Goal: Information Seeking & Learning: Learn about a topic

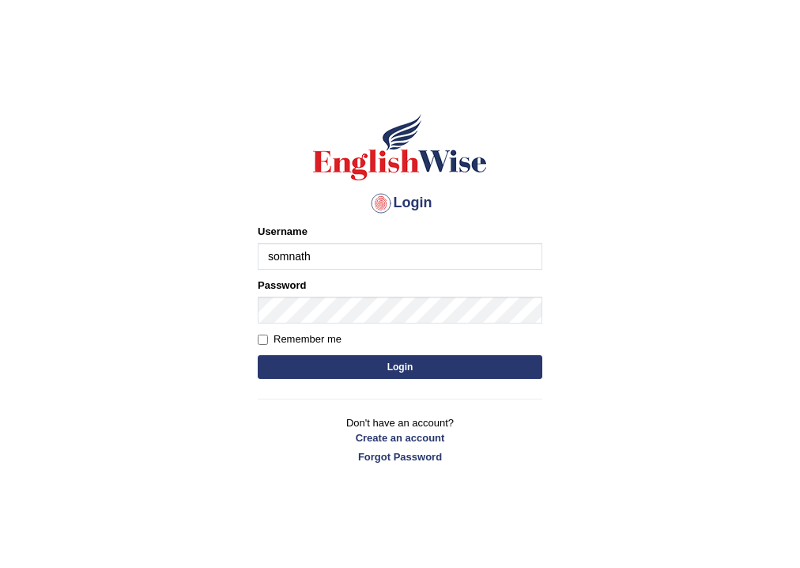
type input "somnath_parramatta"
click at [281, 362] on button "Login" at bounding box center [400, 367] width 285 height 24
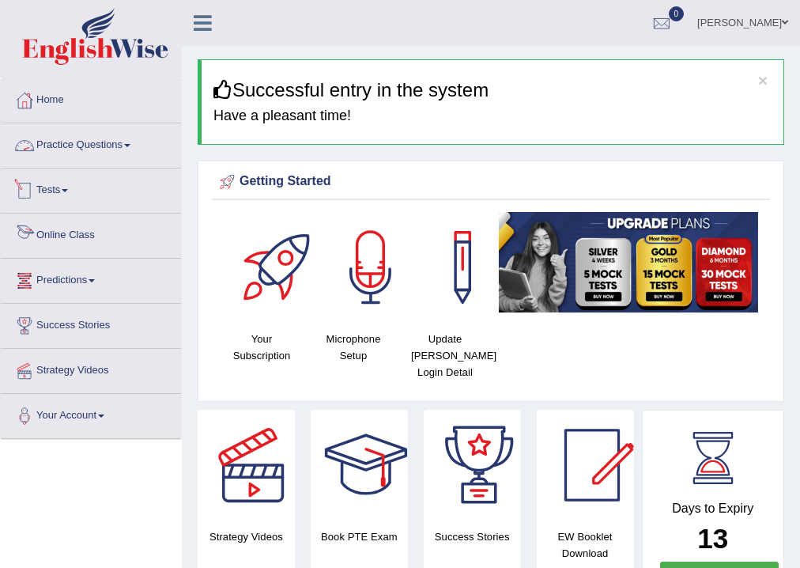
click at [96, 141] on link "Practice Questions" at bounding box center [91, 143] width 180 height 40
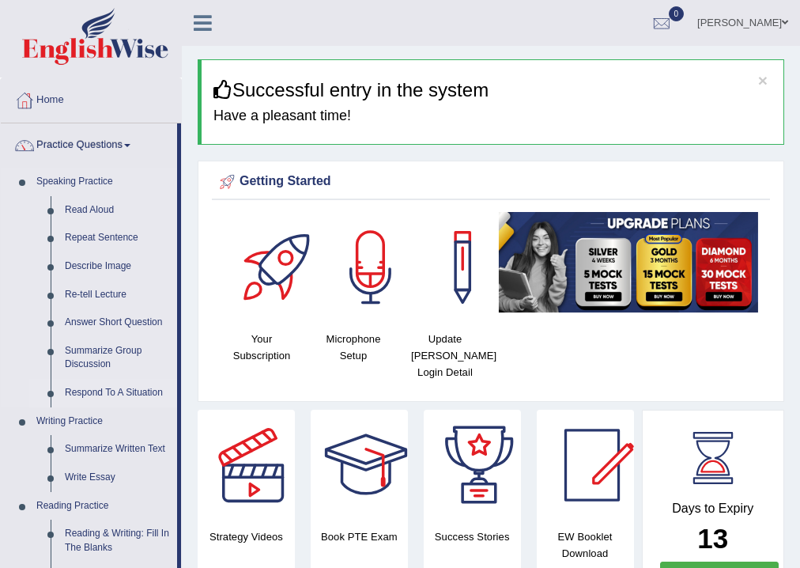
click at [112, 386] on link "Respond To A Situation" at bounding box center [117, 393] width 119 height 28
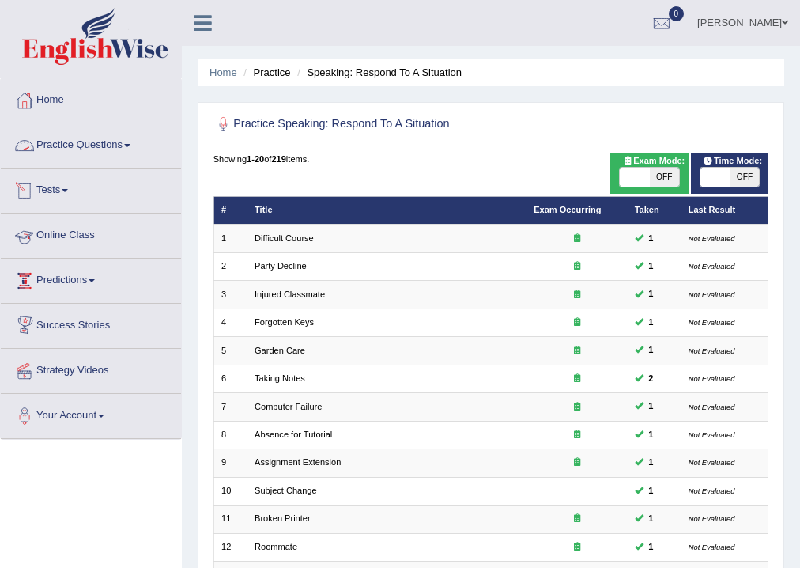
click at [119, 140] on link "Practice Questions" at bounding box center [91, 143] width 180 height 40
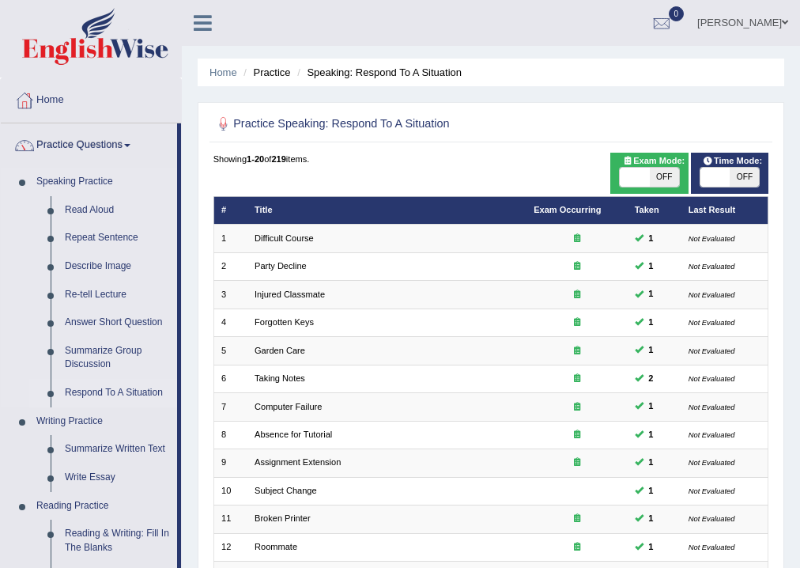
click at [98, 389] on link "Respond To A Situation" at bounding box center [117, 393] width 119 height 28
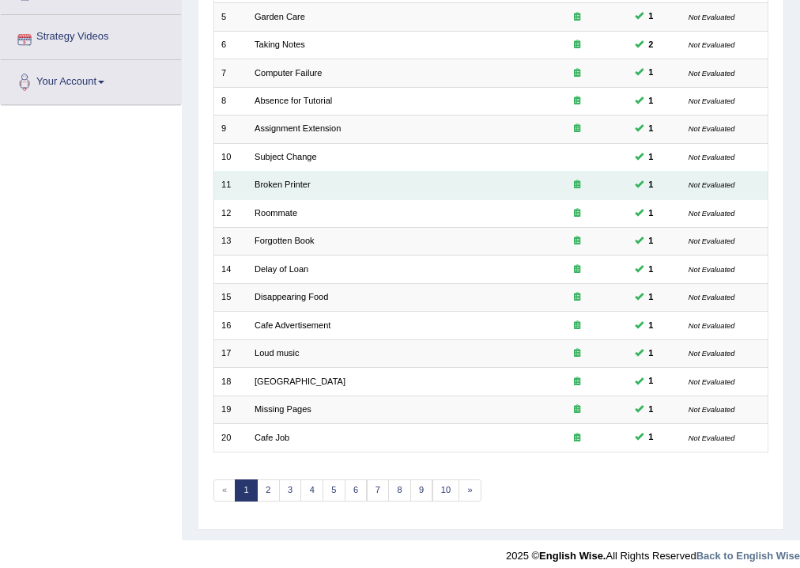
scroll to position [342, 0]
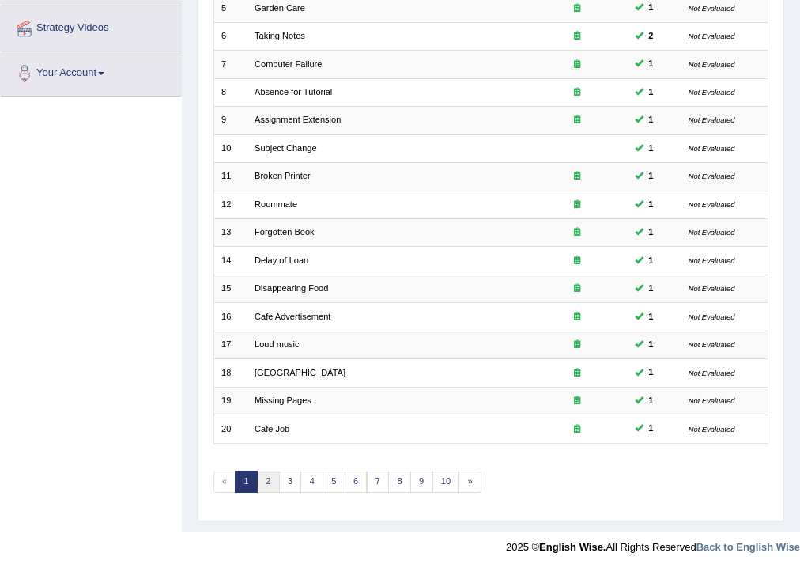
click at [264, 473] on link "2" at bounding box center [268, 481] width 23 height 22
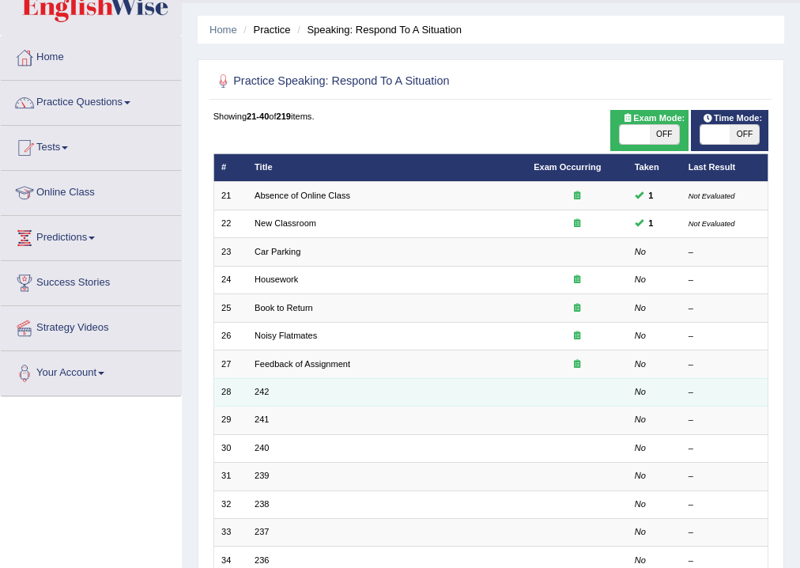
scroll to position [63, 0]
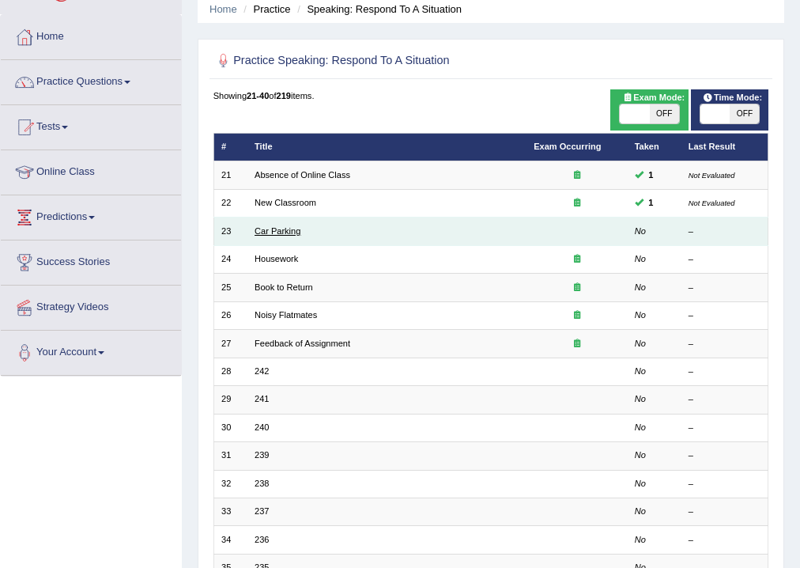
click at [278, 230] on link "Car Parking" at bounding box center [278, 230] width 46 height 9
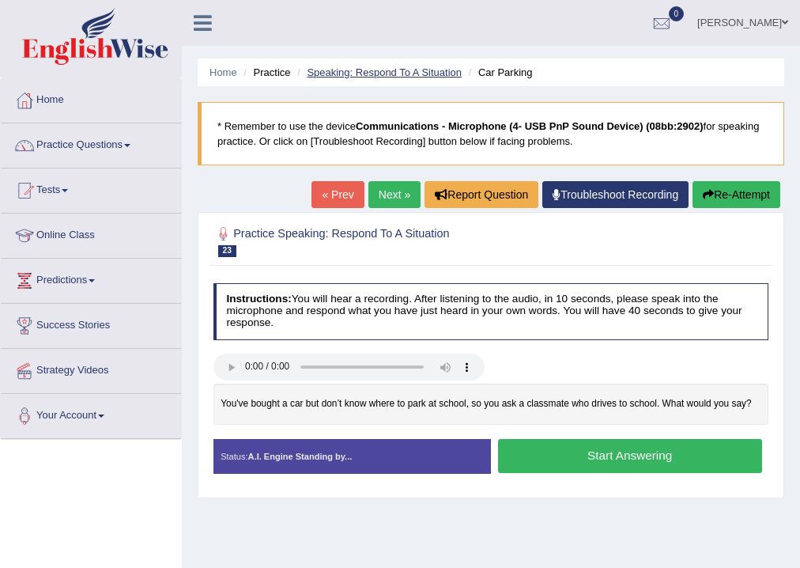
click at [415, 72] on link "Speaking: Respond To A Situation" at bounding box center [384, 72] width 155 height 12
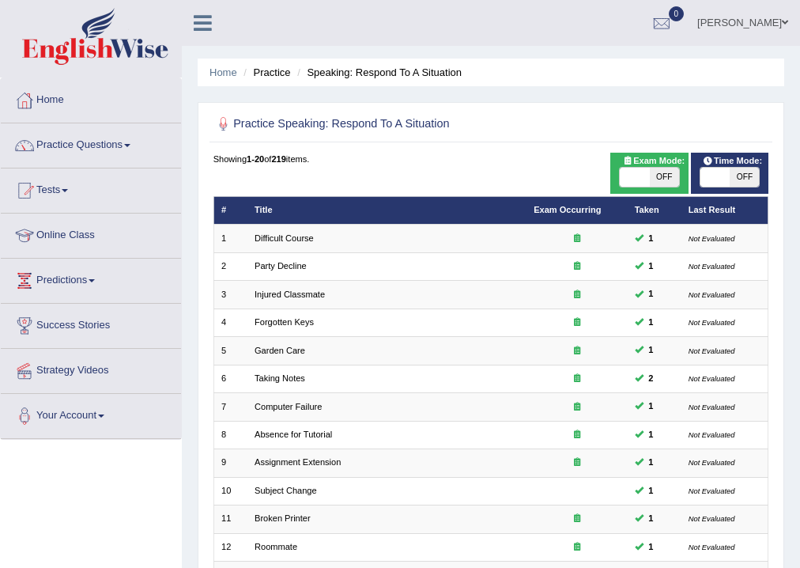
click at [753, 179] on span "OFF" at bounding box center [744, 177] width 29 height 19
checkbox input "true"
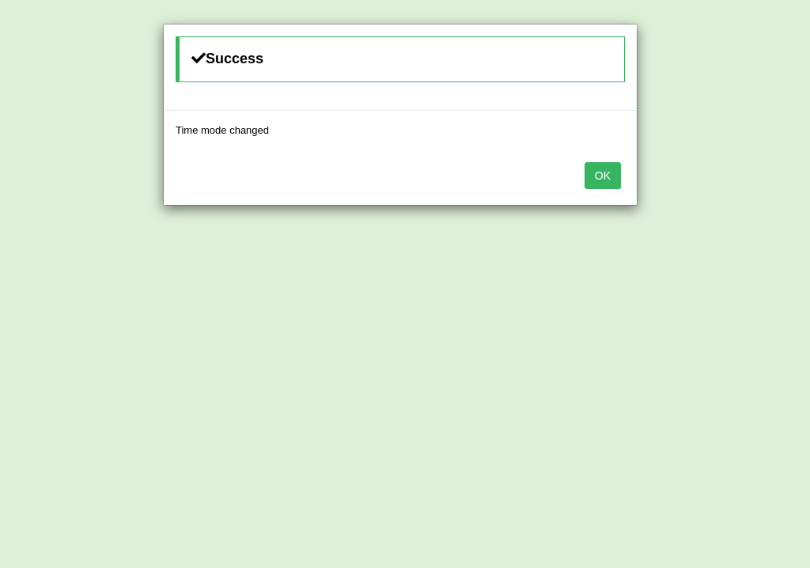
click at [602, 166] on button "OK" at bounding box center [602, 175] width 36 height 27
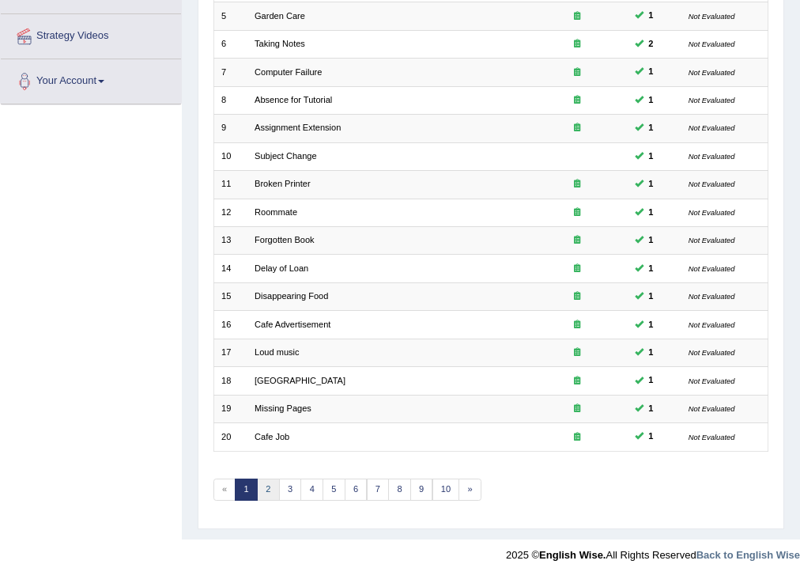
scroll to position [342, 0]
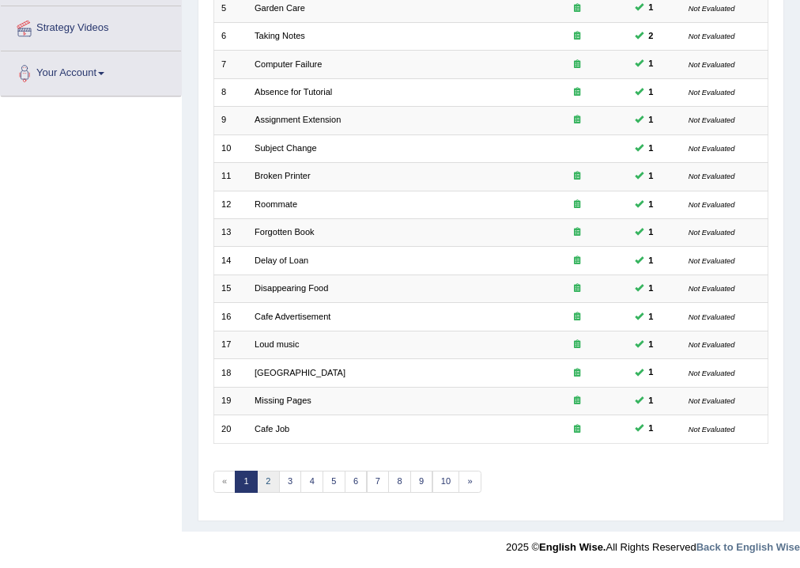
click at [262, 478] on link "2" at bounding box center [268, 481] width 23 height 22
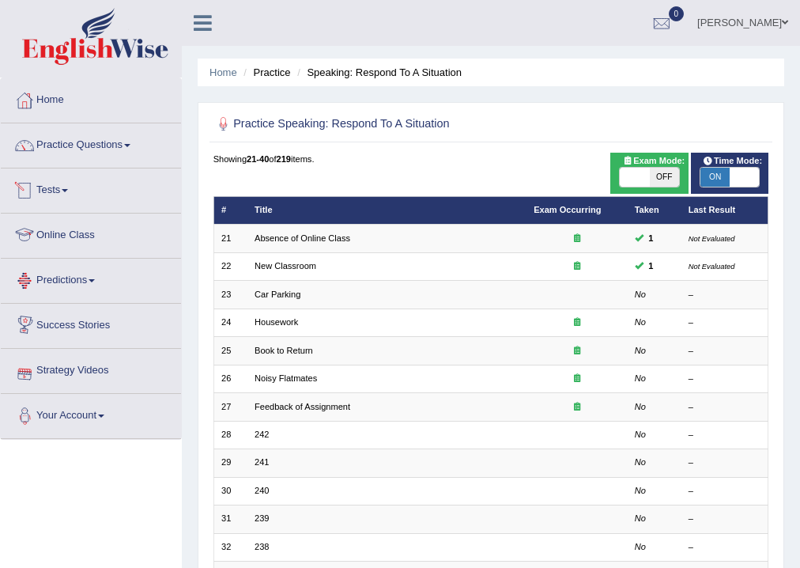
click at [70, 187] on link "Tests" at bounding box center [91, 188] width 180 height 40
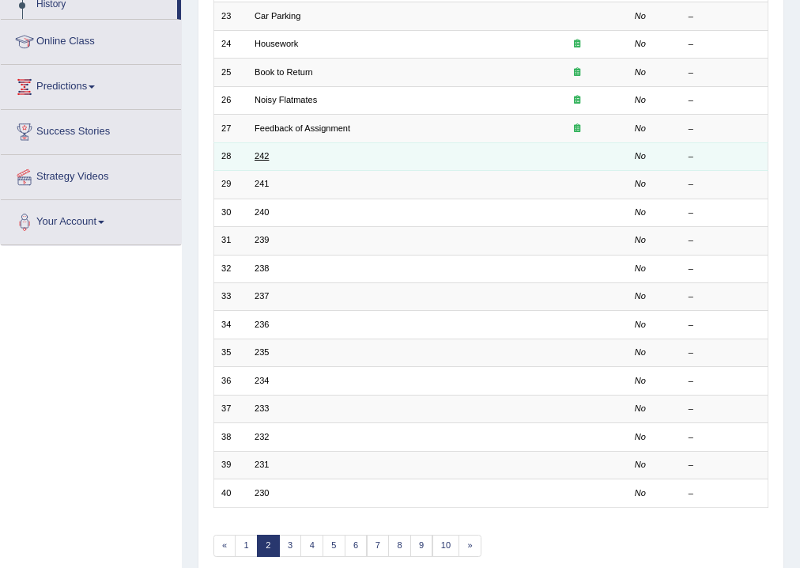
scroll to position [216, 0]
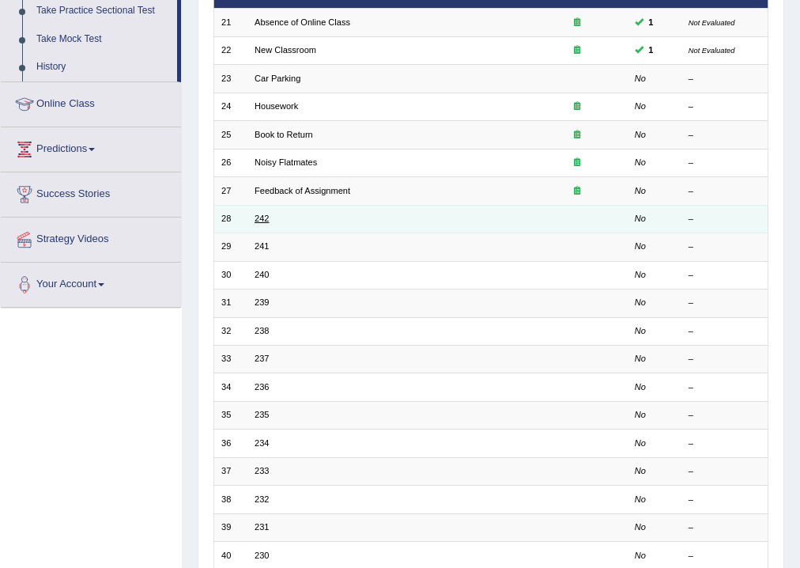
click at [263, 215] on link "242" at bounding box center [262, 217] width 14 height 9
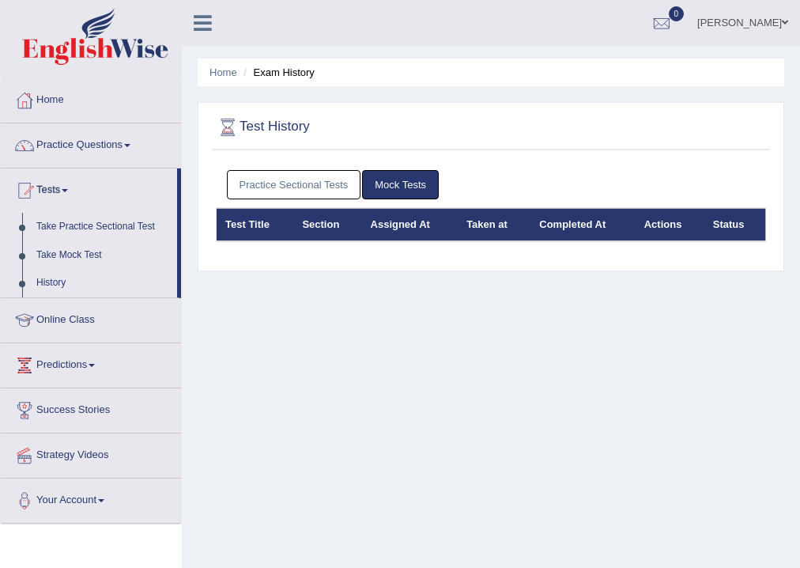
click at [257, 187] on link "Practice Sectional Tests" at bounding box center [294, 184] width 134 height 29
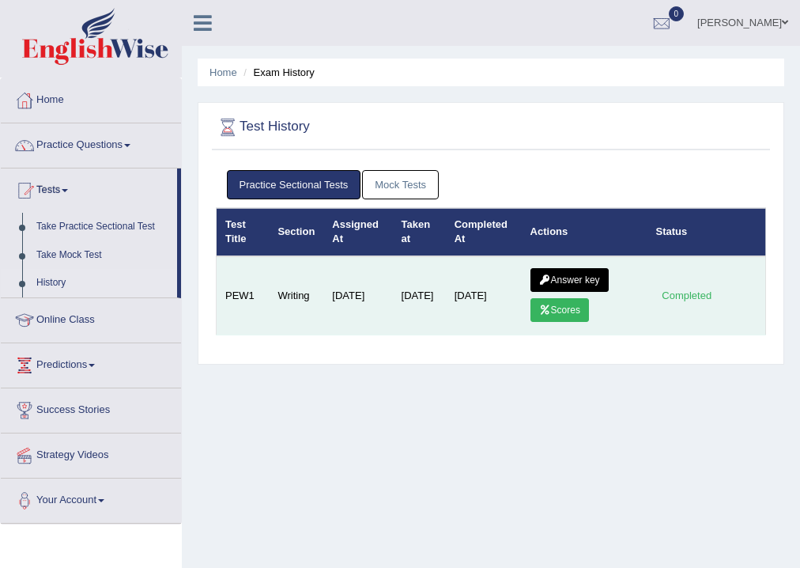
click at [561, 308] on link "Scores" at bounding box center [559, 310] width 59 height 24
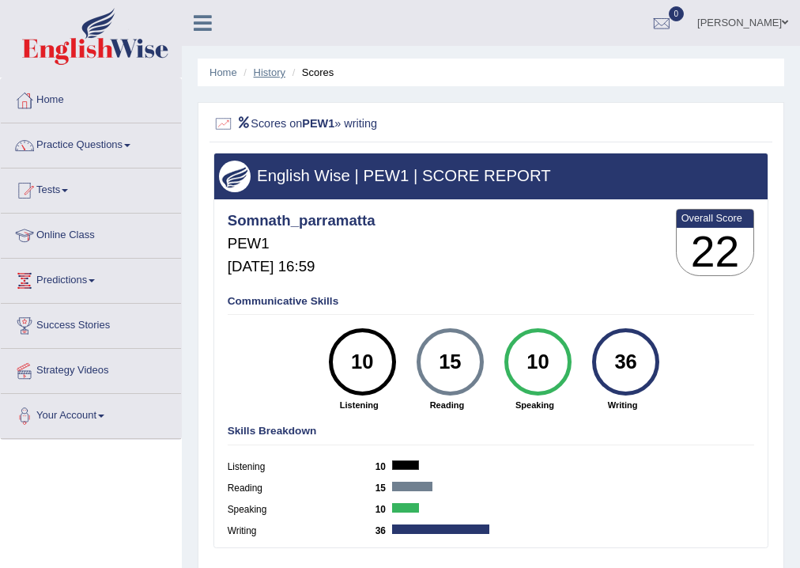
click at [276, 72] on link "History" at bounding box center [270, 72] width 32 height 12
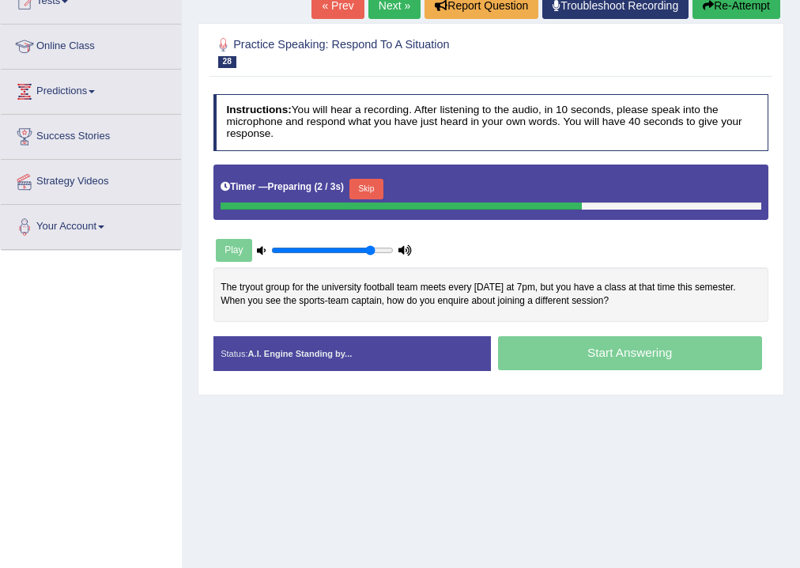
scroll to position [190, 0]
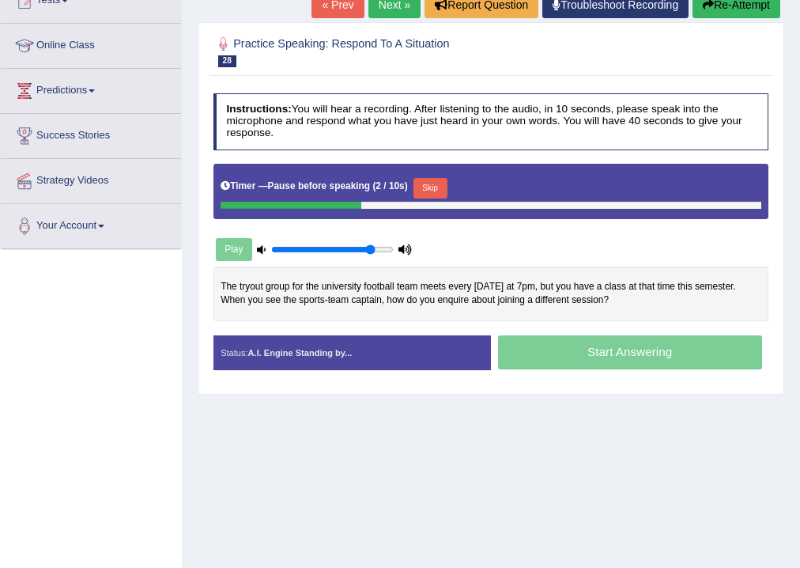
click at [436, 186] on button "Skip" at bounding box center [430, 188] width 34 height 21
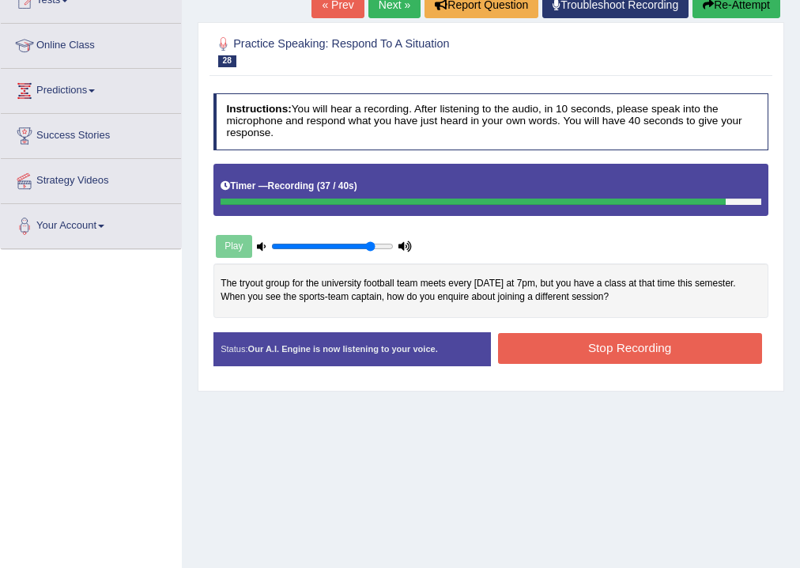
click at [553, 353] on button "Stop Recording" at bounding box center [630, 348] width 264 height 31
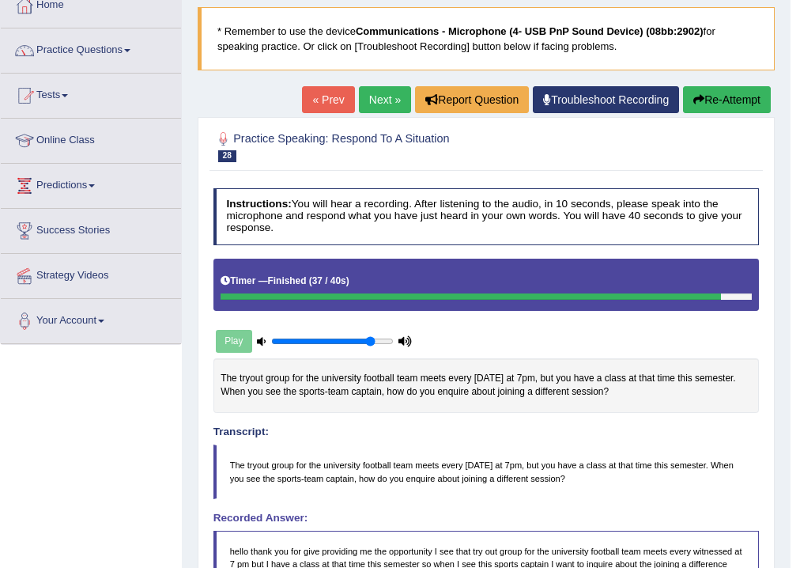
scroll to position [63, 0]
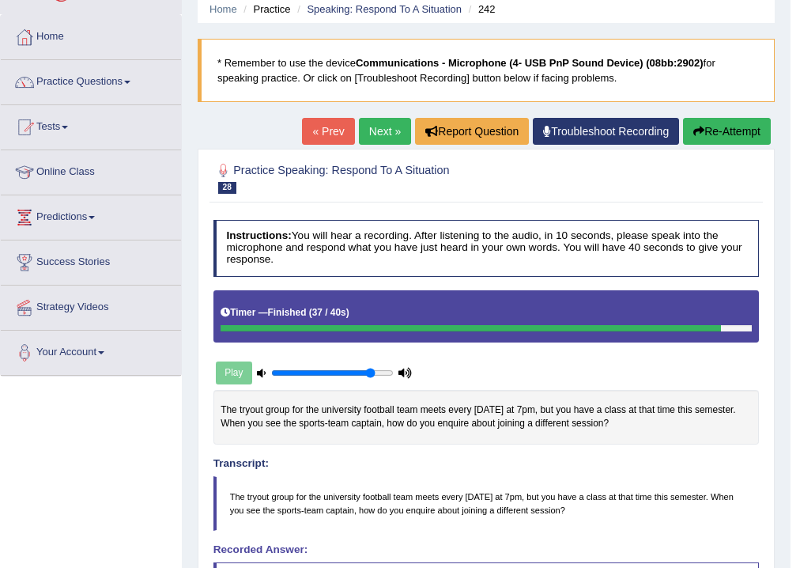
click at [378, 133] on link "Next »" at bounding box center [385, 131] width 52 height 27
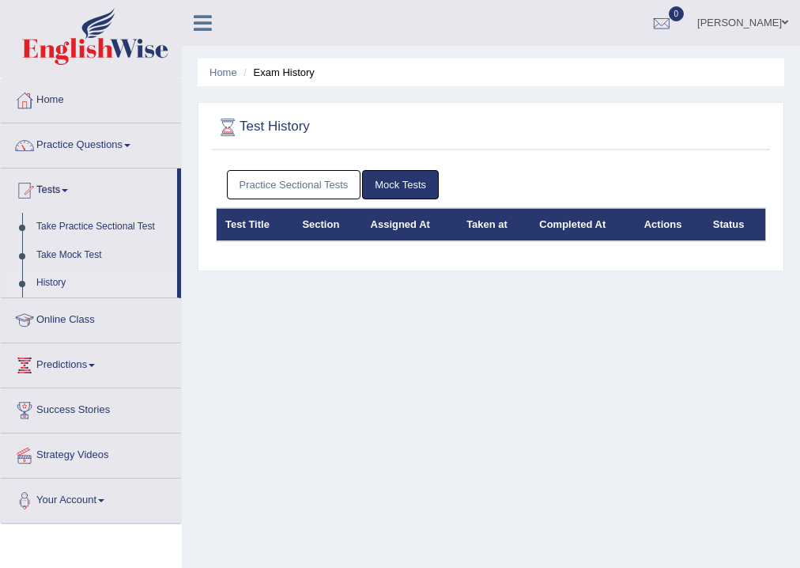
click at [315, 187] on link "Practice Sectional Tests" at bounding box center [294, 184] width 134 height 29
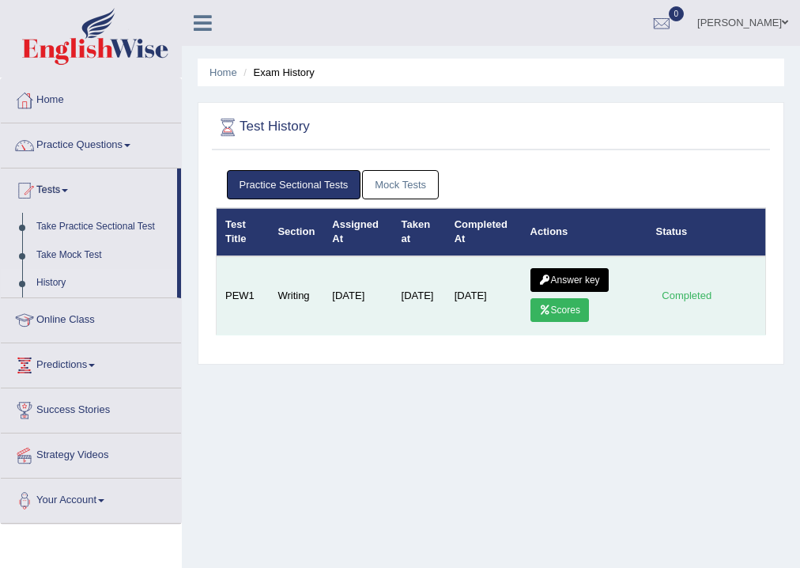
click at [583, 274] on link "Answer key" at bounding box center [569, 280] width 78 height 24
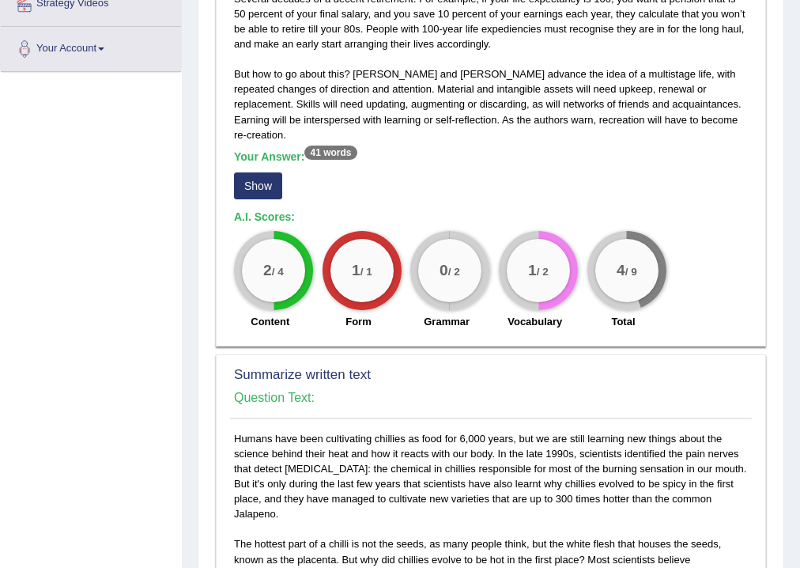
scroll to position [379, 0]
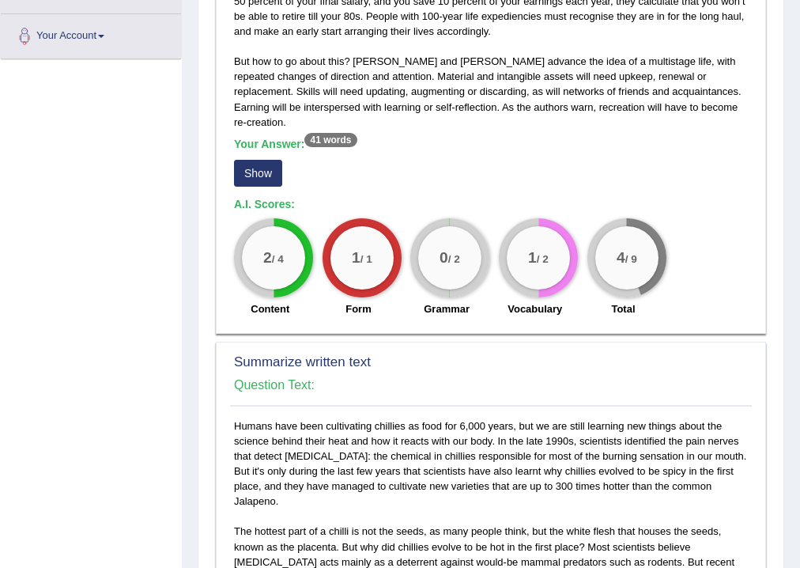
click at [268, 160] on button "Show" at bounding box center [258, 173] width 48 height 27
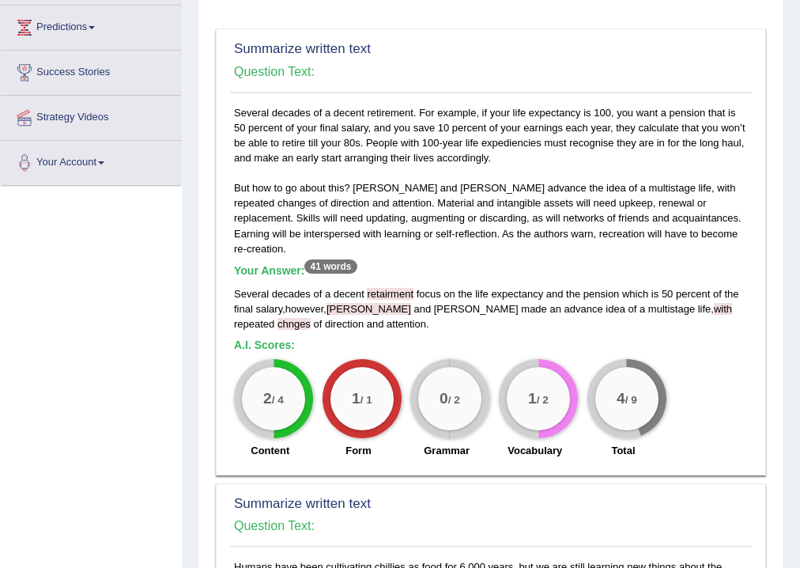
scroll to position [253, 0]
drag, startPoint x: 362, startPoint y: 251, endPoint x: 314, endPoint y: 251, distance: 48.2
click at [314, 264] on h5 "Your Answer: 41 words" at bounding box center [491, 271] width 514 height 14
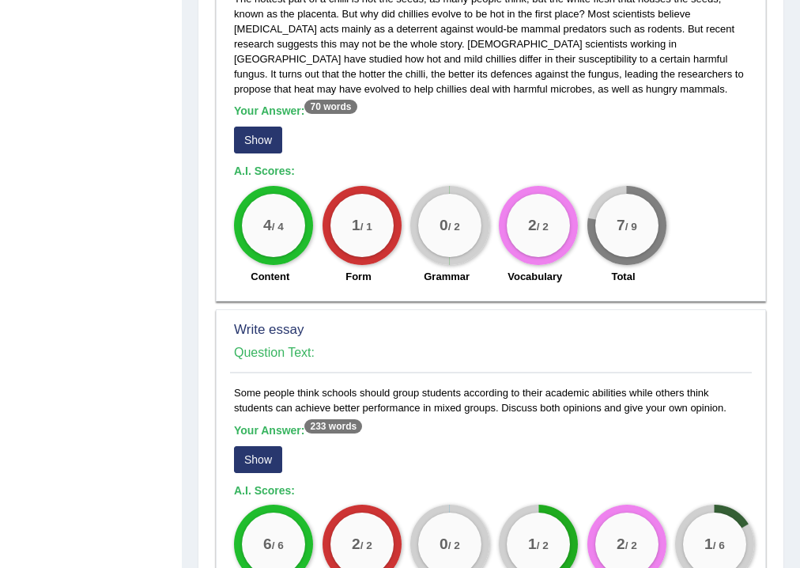
scroll to position [949, 0]
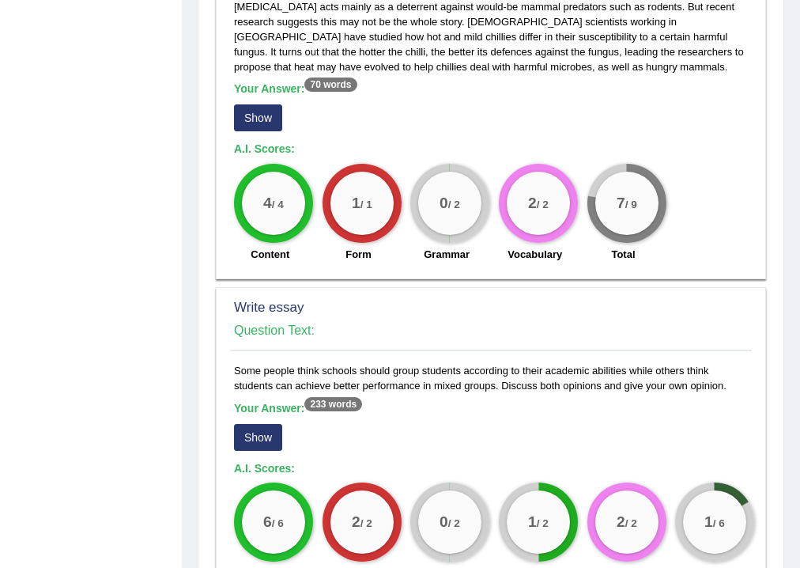
click at [261, 104] on button "Show" at bounding box center [258, 117] width 48 height 27
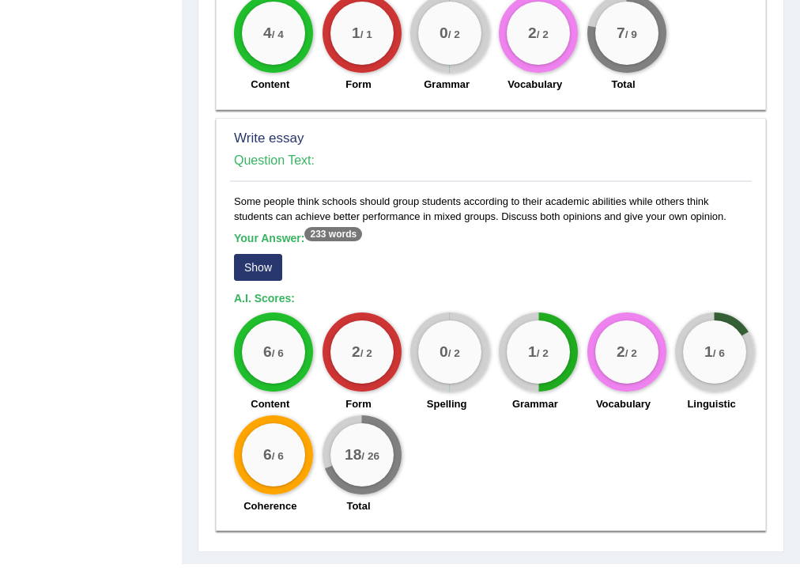
scroll to position [1151, 0]
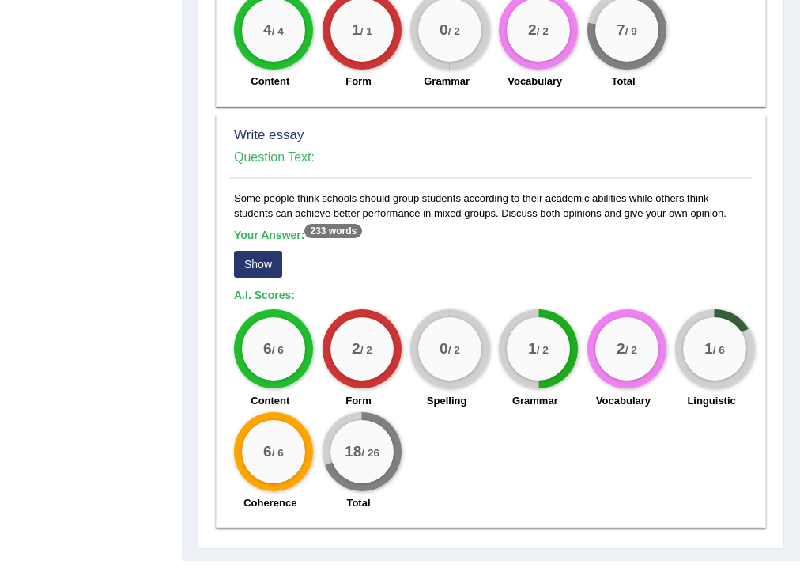
click at [259, 251] on button "Show" at bounding box center [258, 264] width 48 height 27
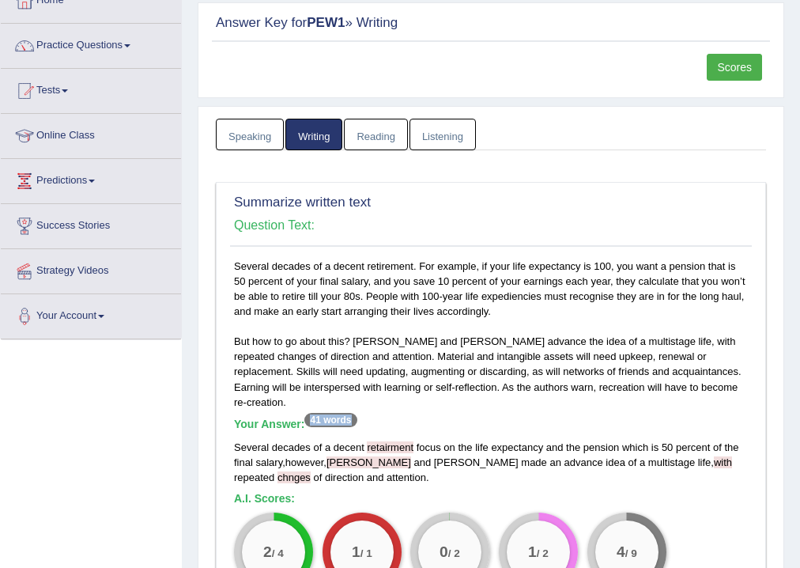
scroll to position [0, 0]
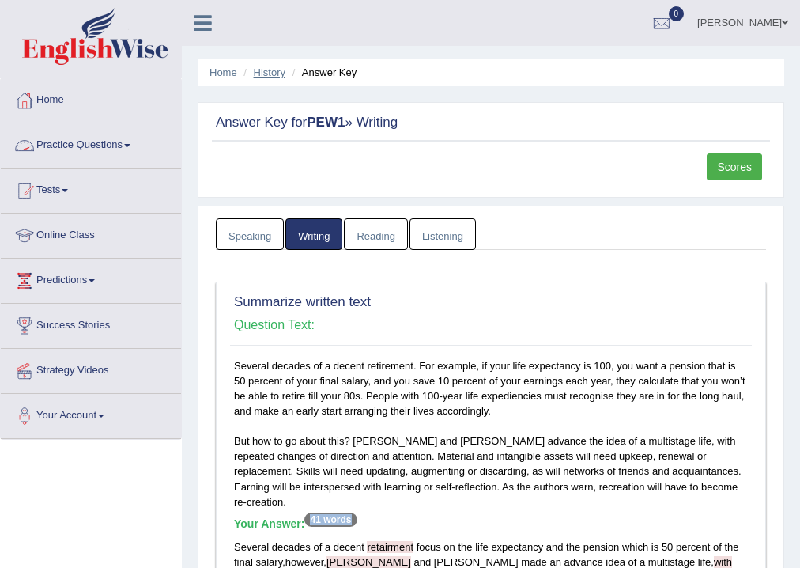
click at [266, 70] on link "History" at bounding box center [270, 72] width 32 height 12
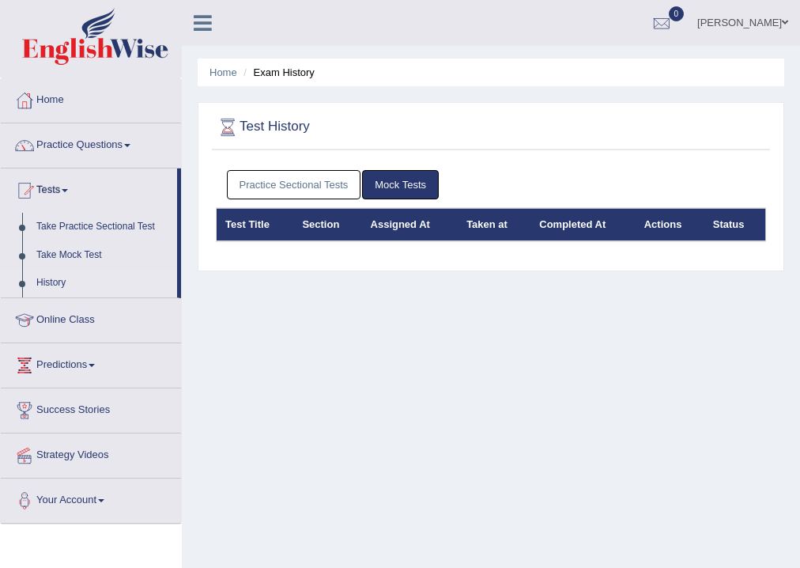
click at [333, 176] on link "Practice Sectional Tests" at bounding box center [294, 184] width 134 height 29
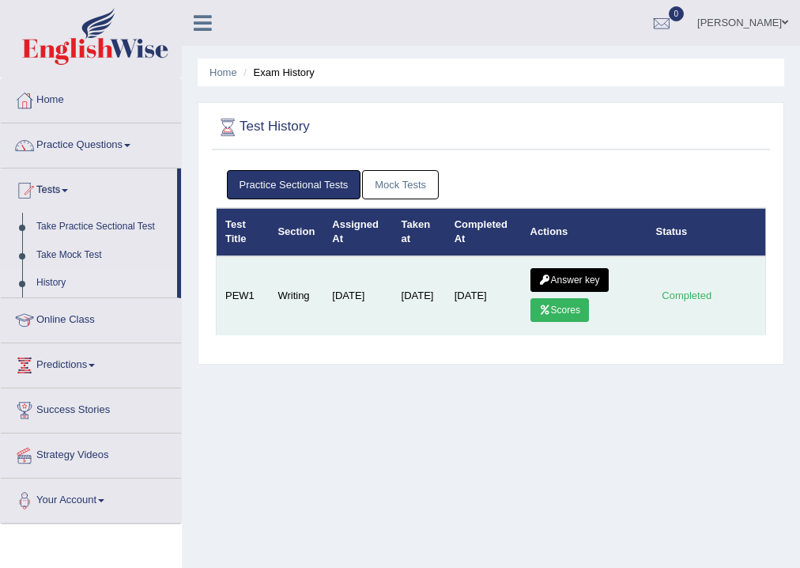
click at [580, 304] on link "Scores" at bounding box center [559, 310] width 59 height 24
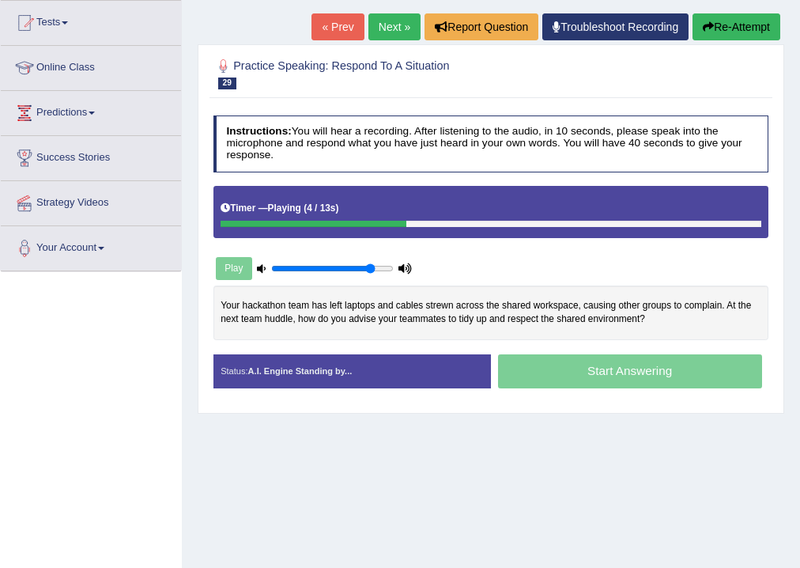
scroll to position [190, 0]
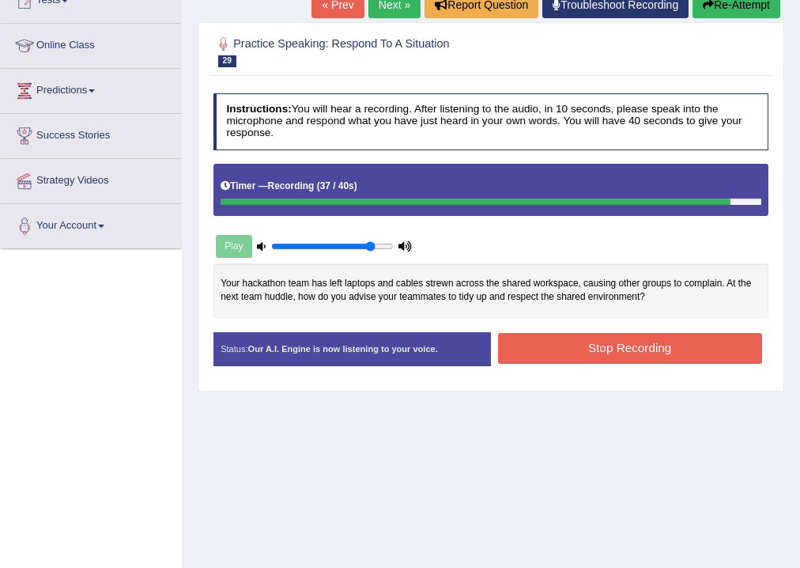
click at [614, 345] on button "Stop Recording" at bounding box center [630, 348] width 264 height 31
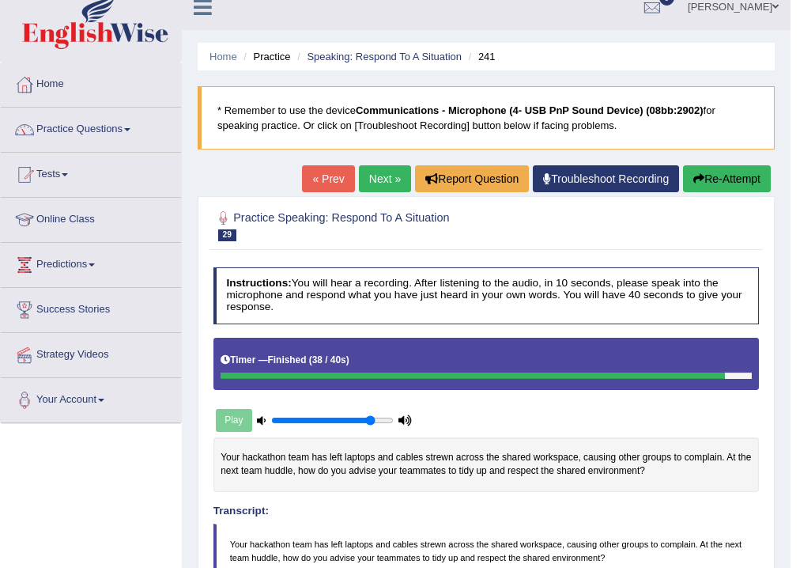
scroll to position [0, 0]
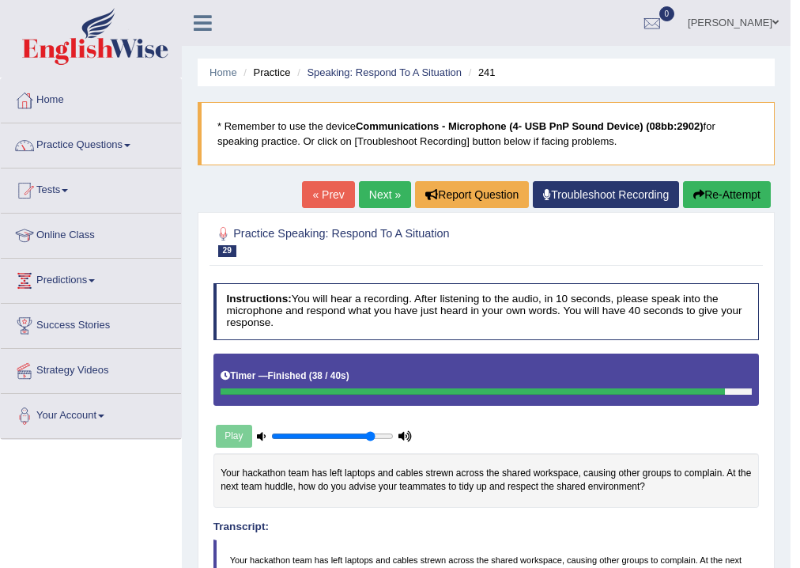
click at [368, 190] on link "Next »" at bounding box center [385, 194] width 52 height 27
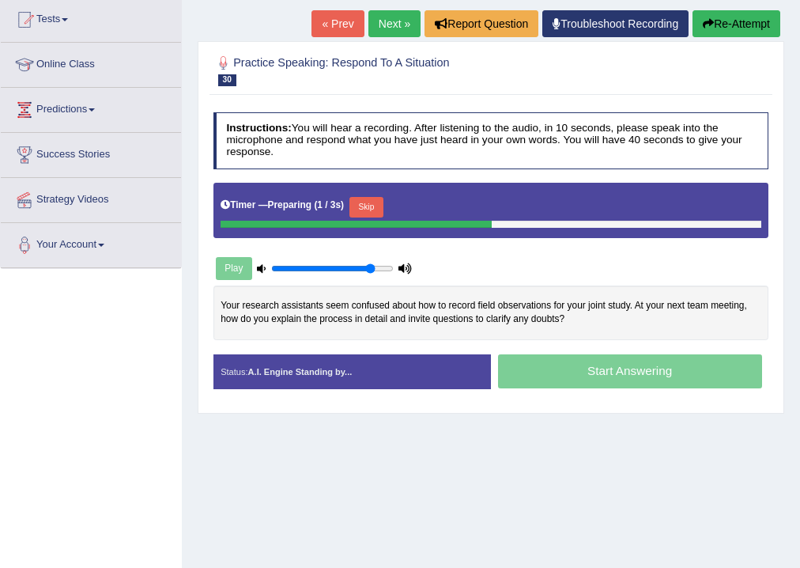
scroll to position [190, 0]
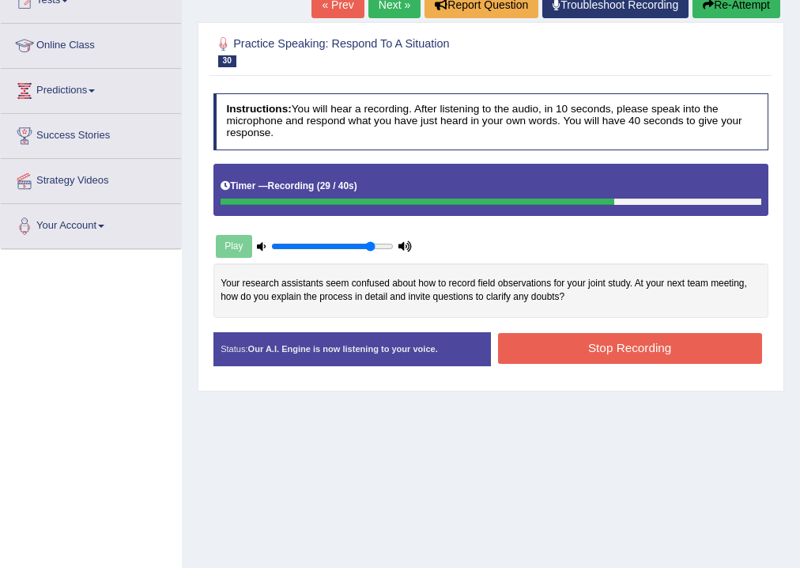
click at [574, 352] on button "Stop Recording" at bounding box center [630, 348] width 264 height 31
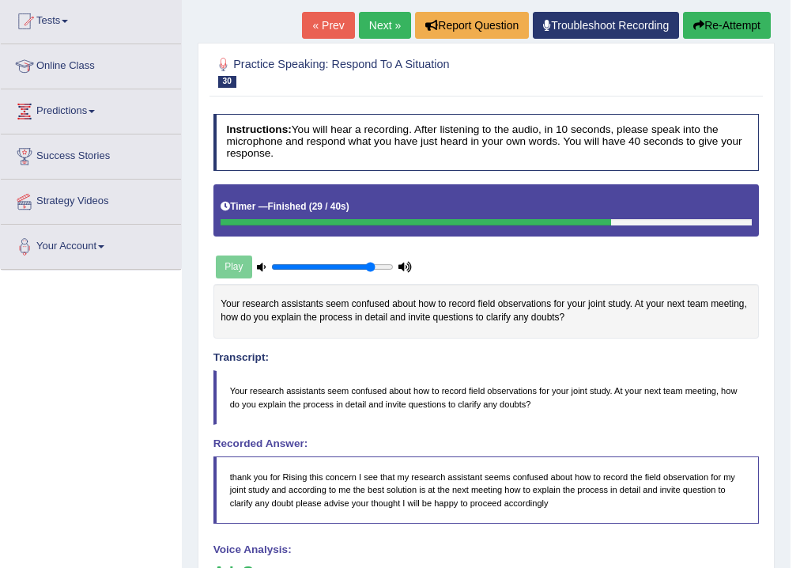
scroll to position [139, 0]
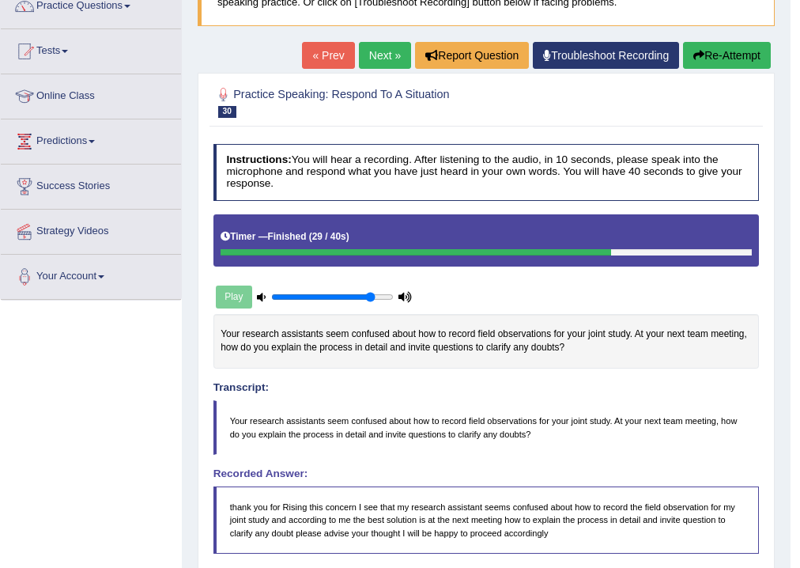
click at [375, 57] on link "Next »" at bounding box center [385, 55] width 52 height 27
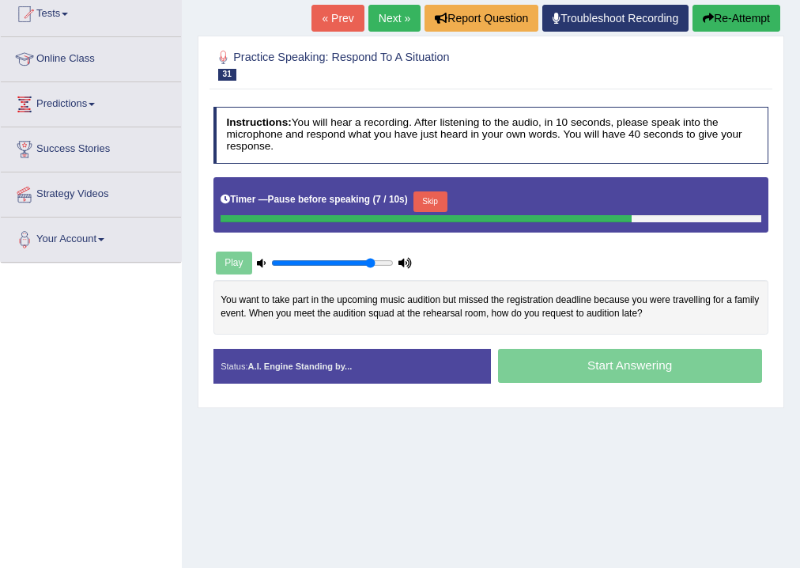
scroll to position [190, 0]
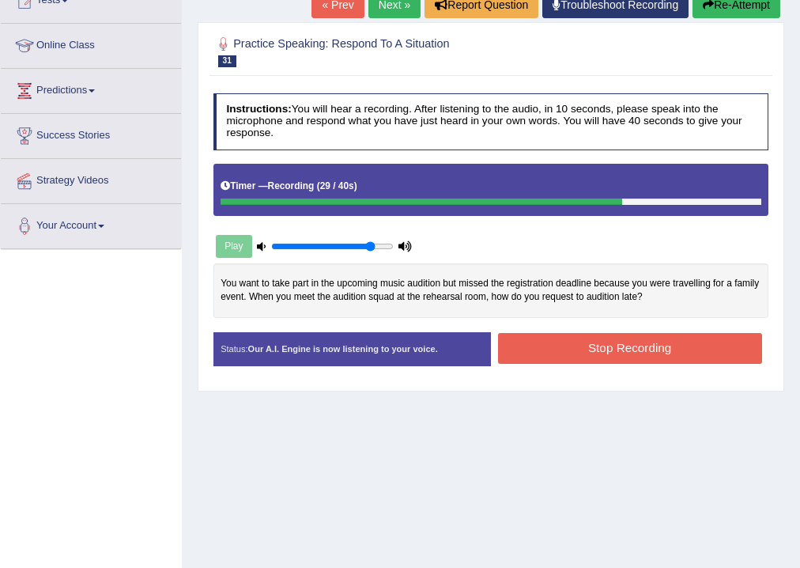
click at [587, 334] on button "Stop Recording" at bounding box center [630, 348] width 264 height 31
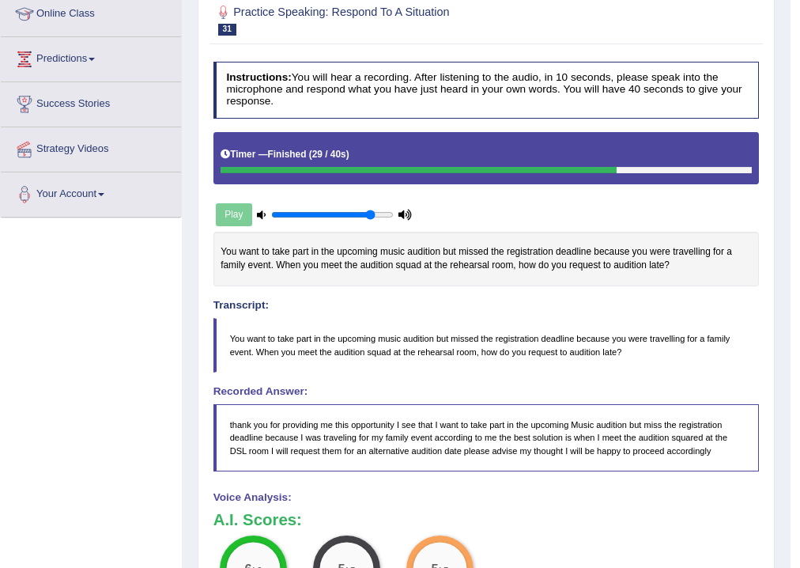
scroll to position [137, 0]
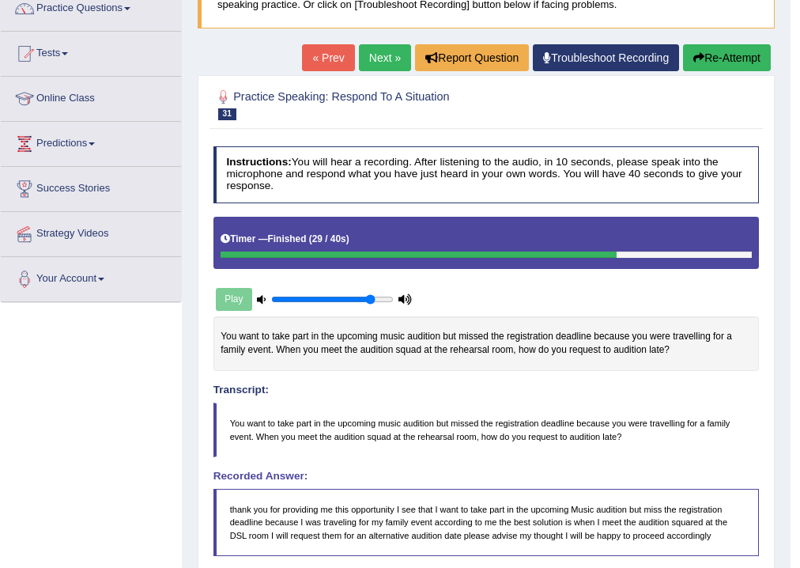
click at [383, 59] on link "Next »" at bounding box center [385, 57] width 52 height 27
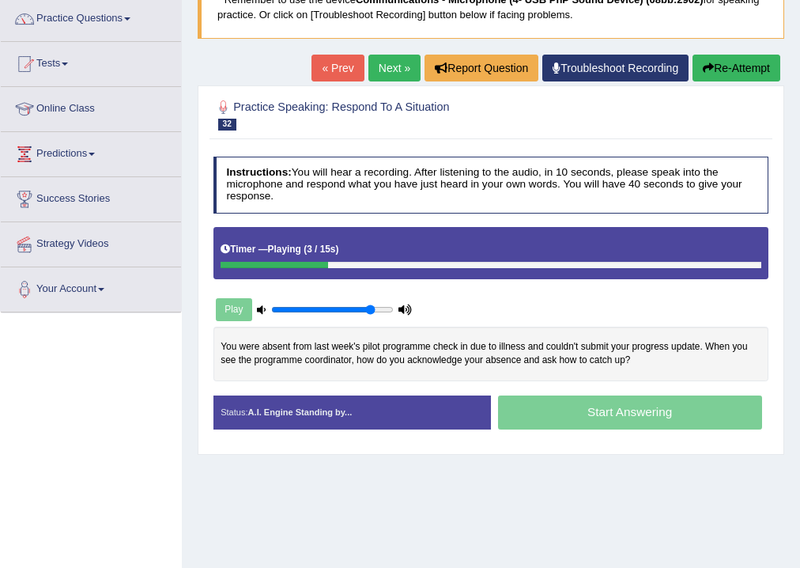
scroll to position [190, 0]
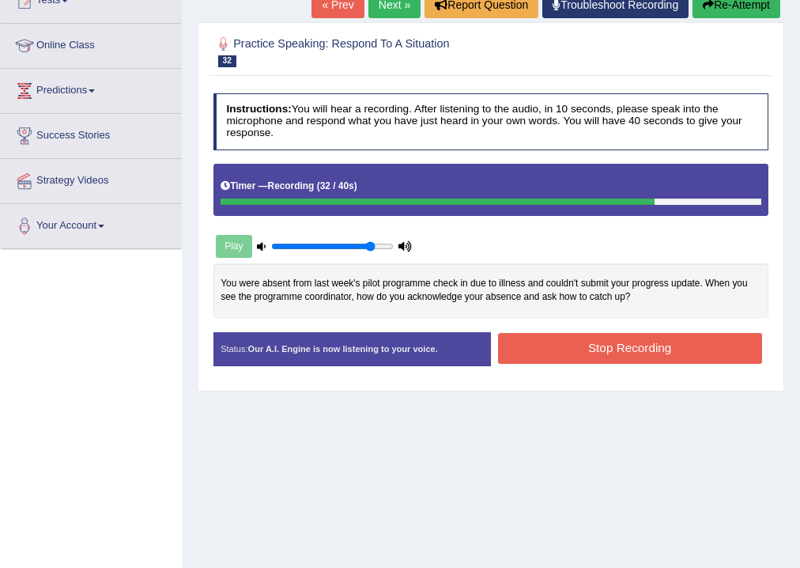
click at [624, 342] on button "Stop Recording" at bounding box center [630, 348] width 264 height 31
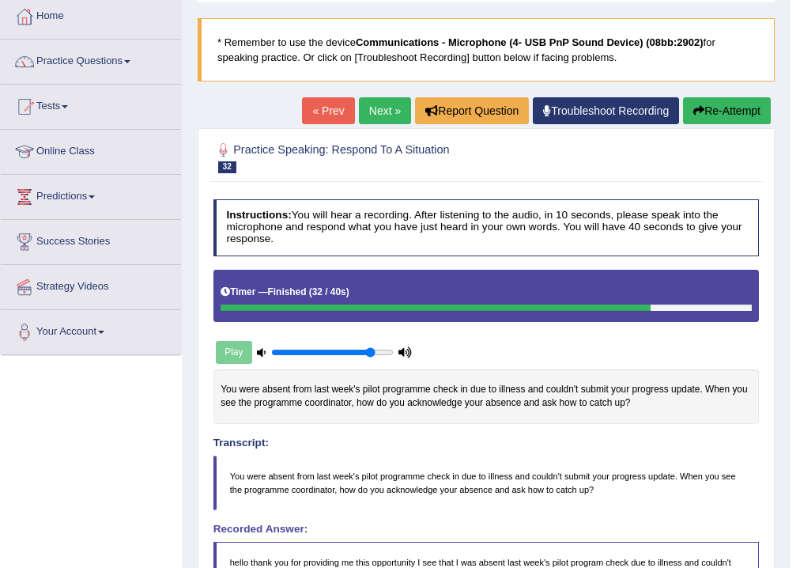
scroll to position [76, 0]
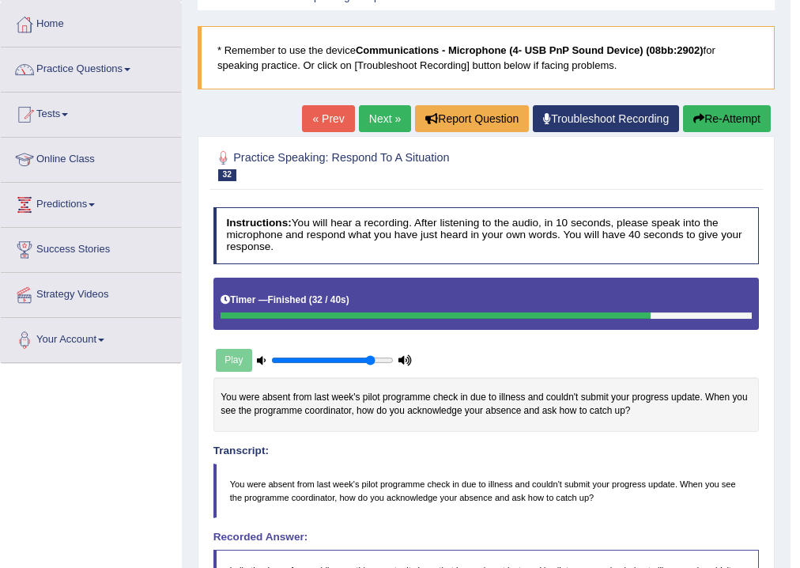
click at [383, 115] on link "Next »" at bounding box center [385, 118] width 52 height 27
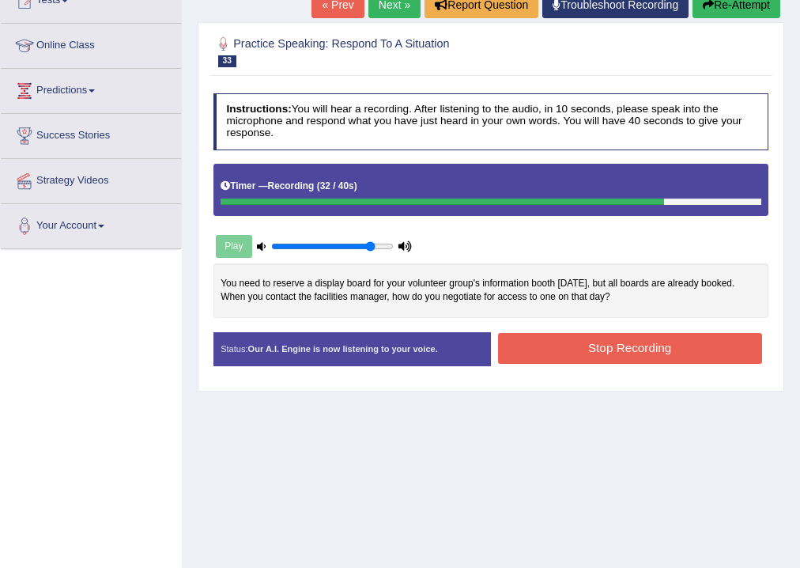
click at [602, 338] on button "Stop Recording" at bounding box center [630, 348] width 264 height 31
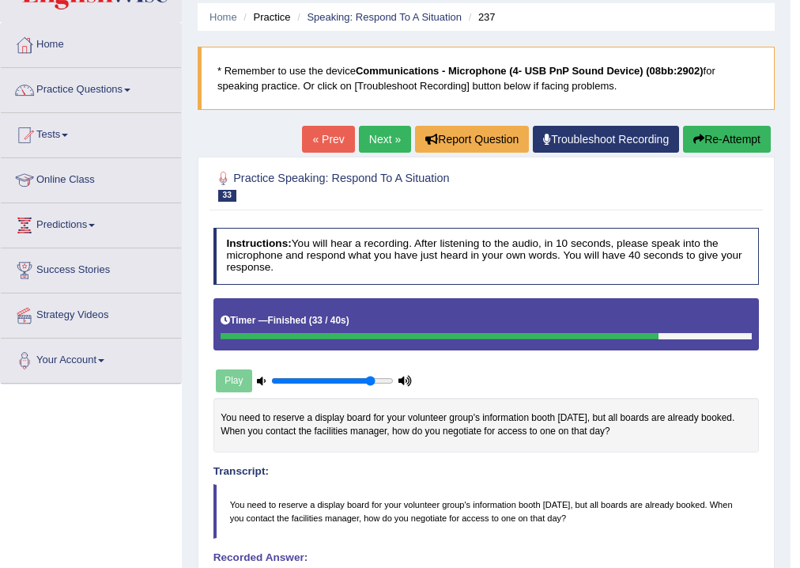
scroll to position [25, 0]
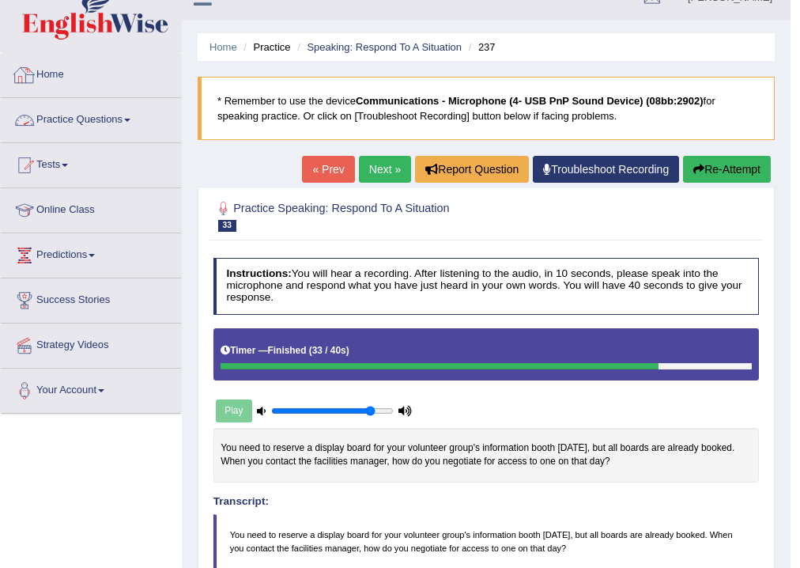
click at [51, 70] on link "Home" at bounding box center [91, 73] width 180 height 40
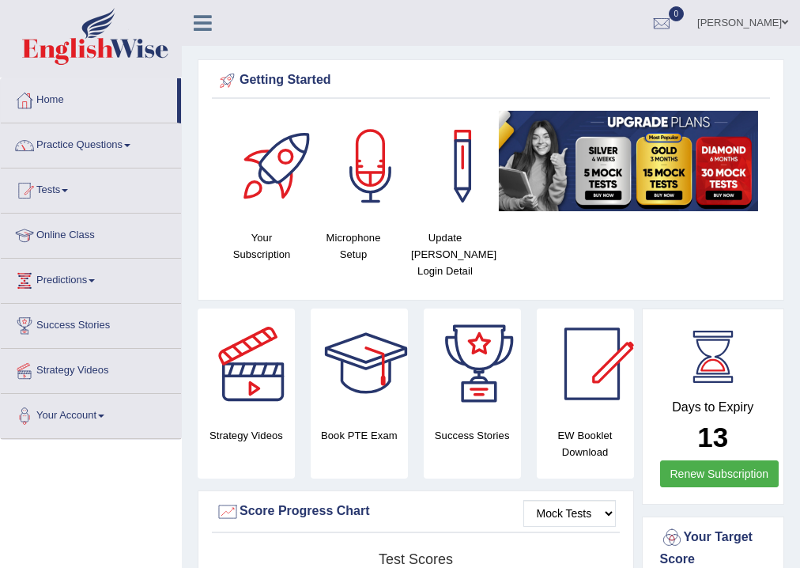
click at [68, 190] on span at bounding box center [65, 190] width 6 height 3
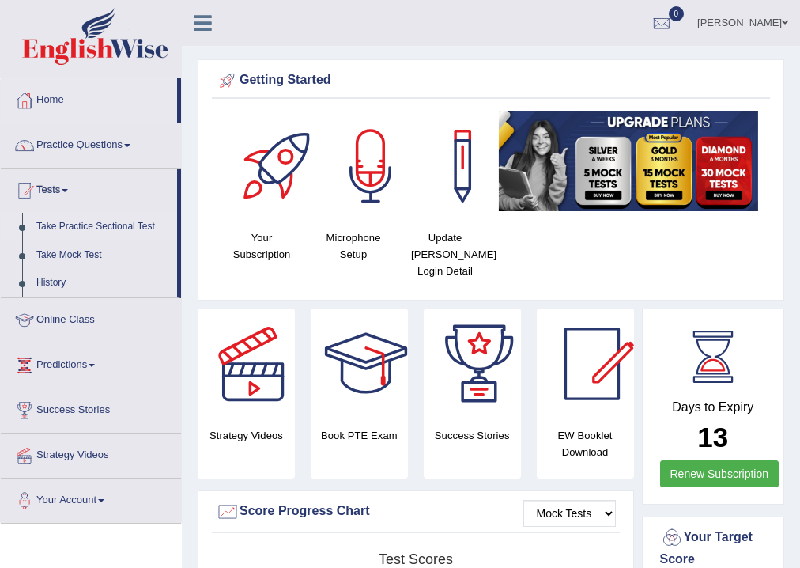
click at [84, 225] on link "Take Practice Sectional Test" at bounding box center [103, 227] width 148 height 28
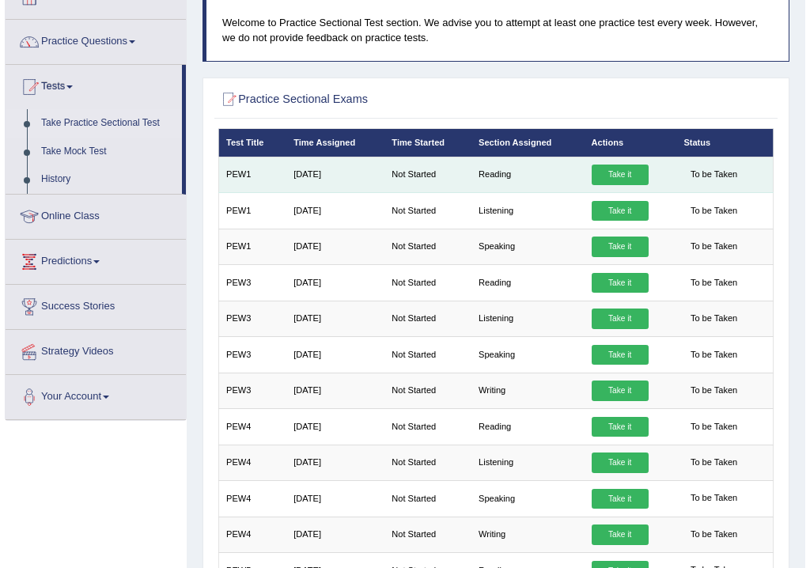
scroll to position [126, 0]
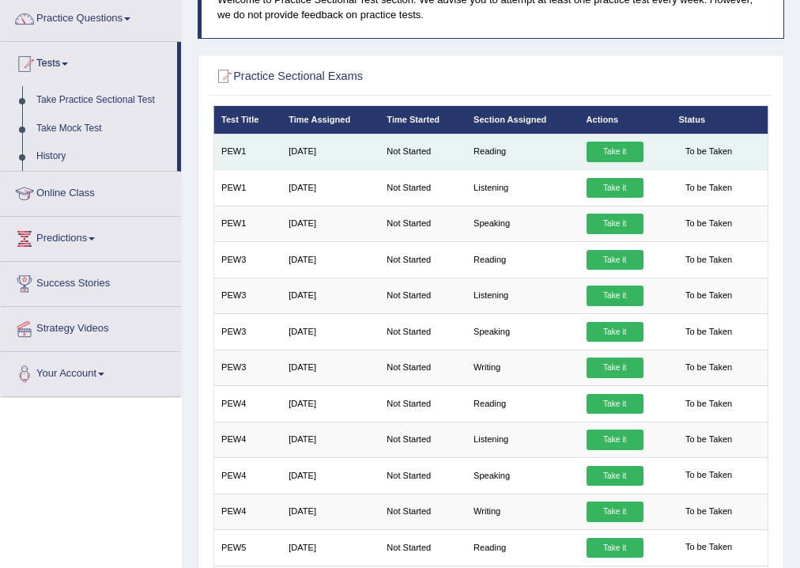
click at [615, 150] on link "Take it" at bounding box center [615, 152] width 57 height 21
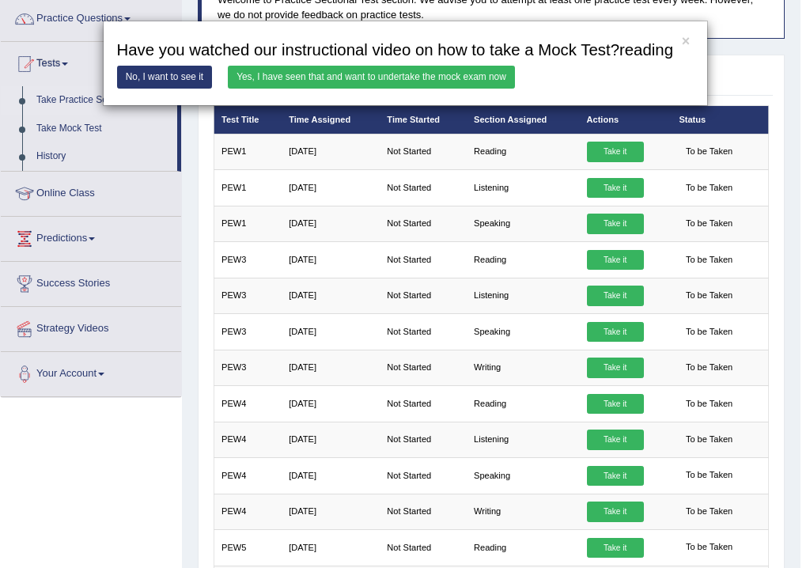
click at [408, 74] on link "Yes, I have seen that and want to undertake the mock exam now" at bounding box center [371, 77] width 287 height 23
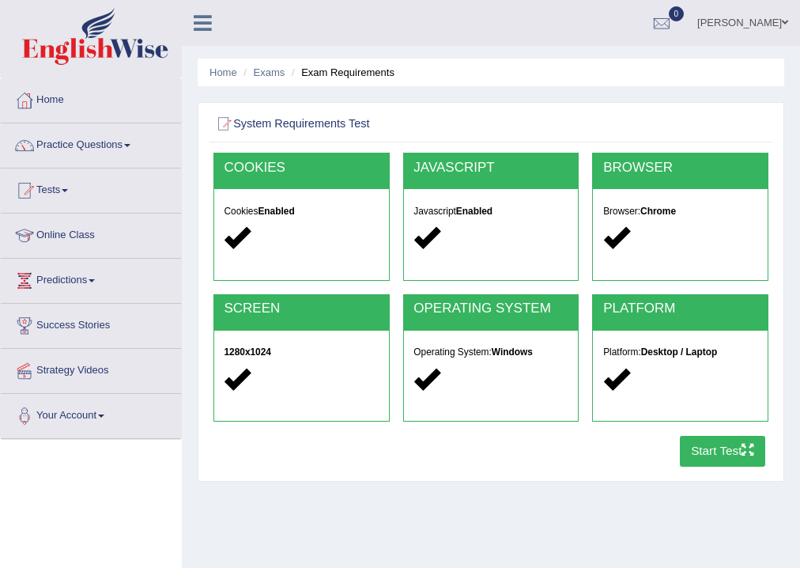
click at [712, 452] on button "Start Test" at bounding box center [723, 451] width 86 height 31
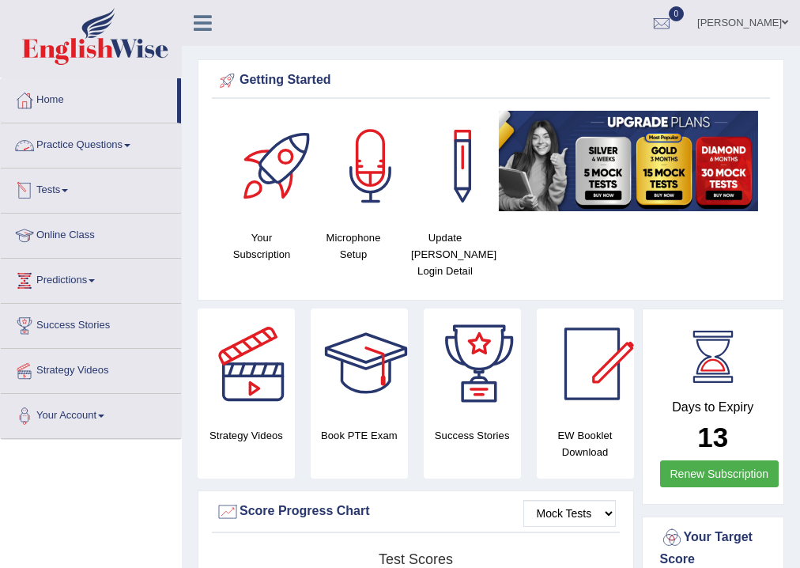
click at [66, 183] on link "Tests" at bounding box center [91, 188] width 180 height 40
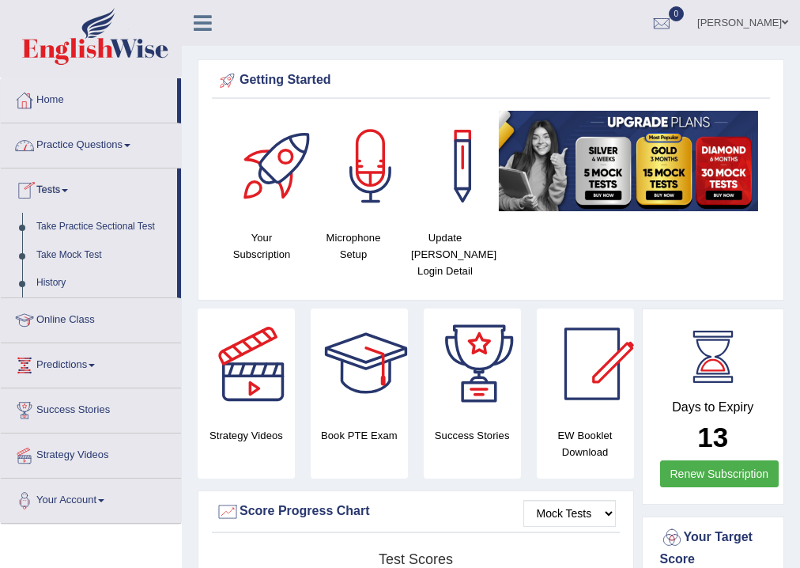
click at [95, 143] on link "Practice Questions" at bounding box center [91, 143] width 180 height 40
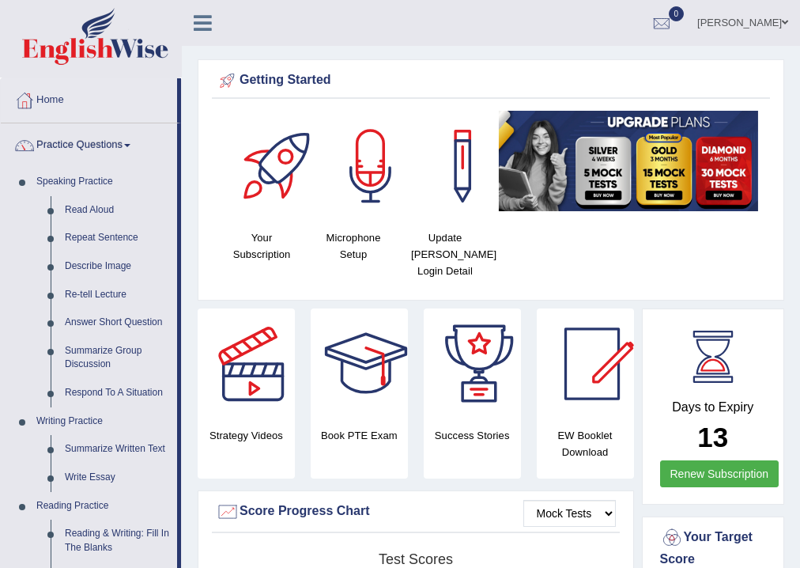
click at [95, 143] on link "Practice Questions" at bounding box center [89, 143] width 176 height 40
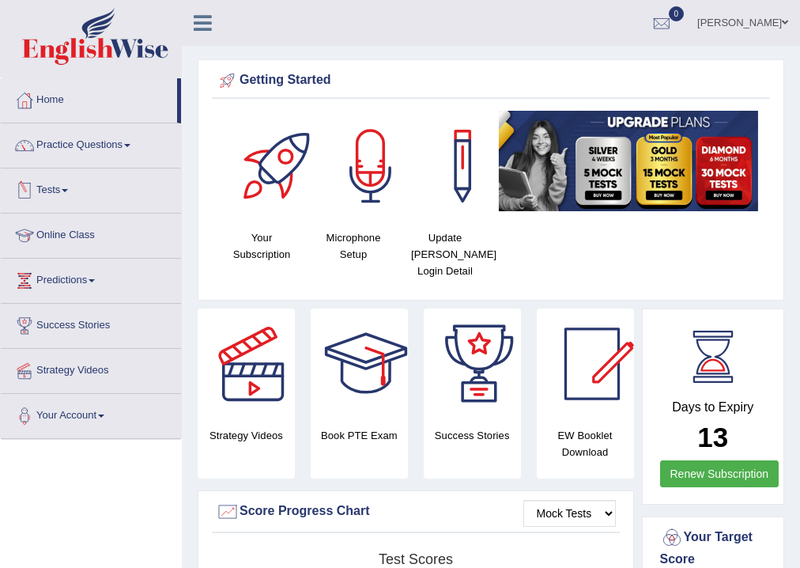
click at [71, 187] on link "Tests" at bounding box center [91, 188] width 180 height 40
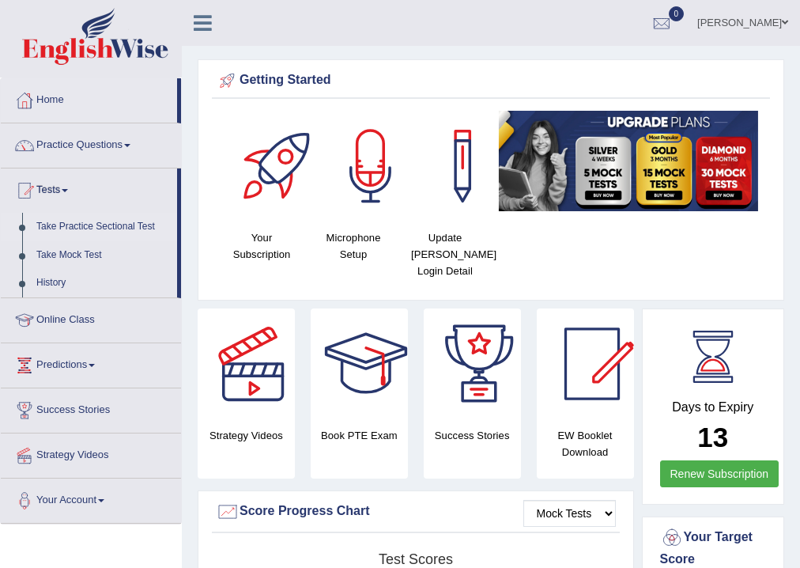
click at [85, 224] on link "Take Practice Sectional Test" at bounding box center [103, 227] width 148 height 28
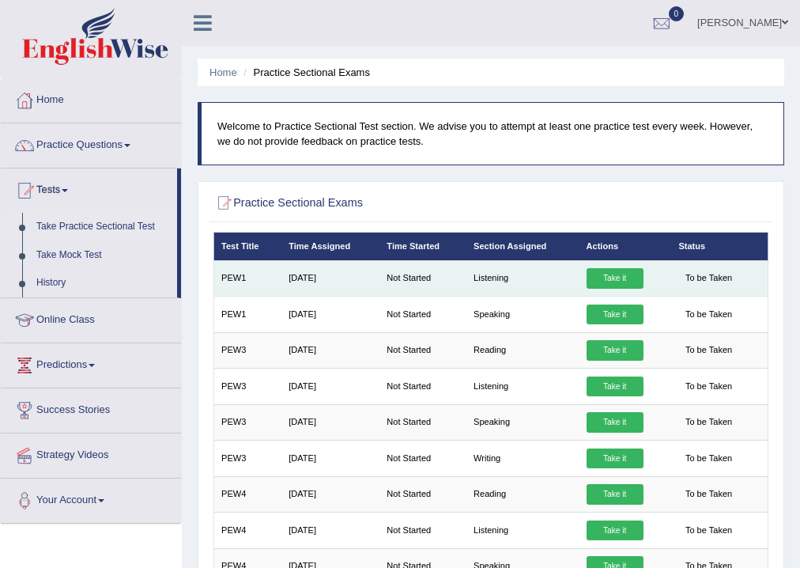
click at [621, 275] on link "Take it" at bounding box center [615, 278] width 57 height 21
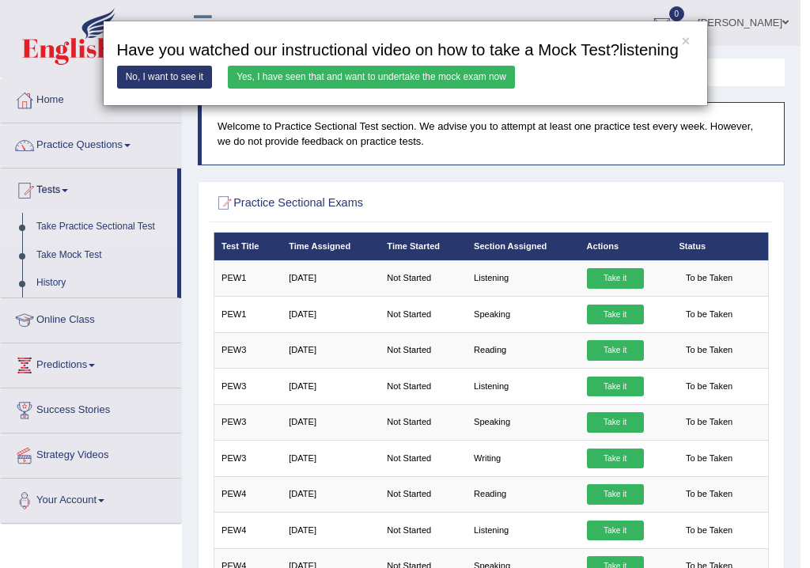
click at [357, 73] on link "Yes, I have seen that and want to undertake the mock exam now" at bounding box center [371, 77] width 287 height 23
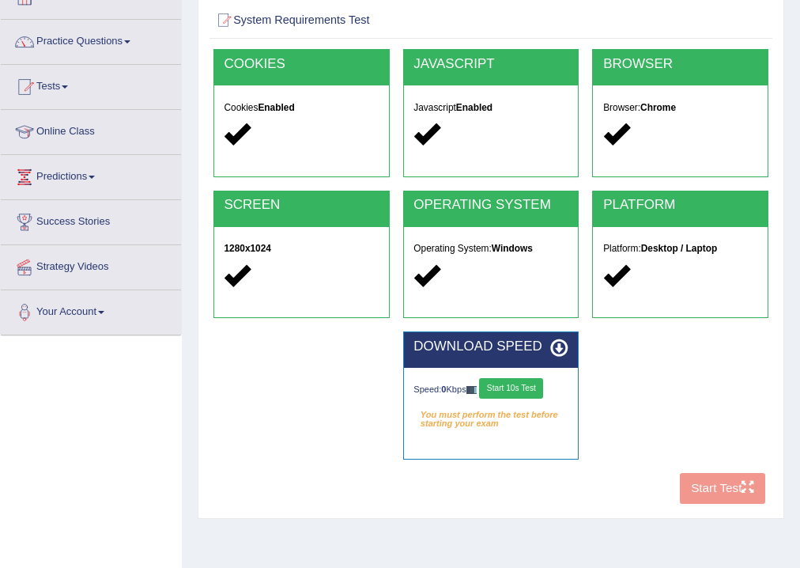
scroll to position [126, 0]
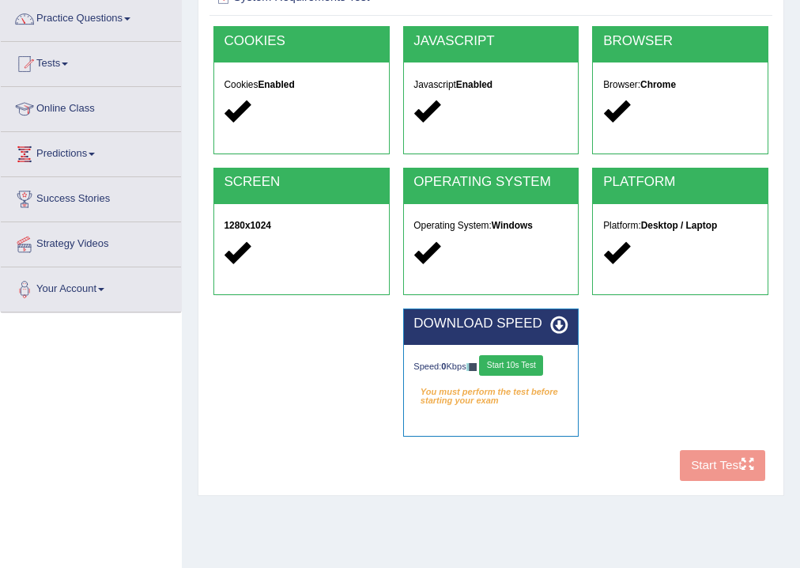
click at [526, 365] on button "Start 10s Test" at bounding box center [511, 365] width 64 height 21
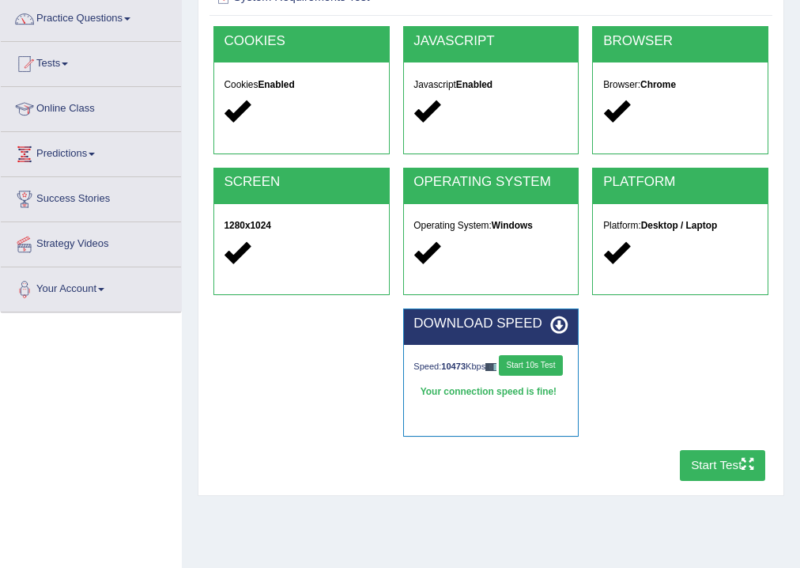
click at [704, 470] on button "Start Test" at bounding box center [723, 465] width 86 height 31
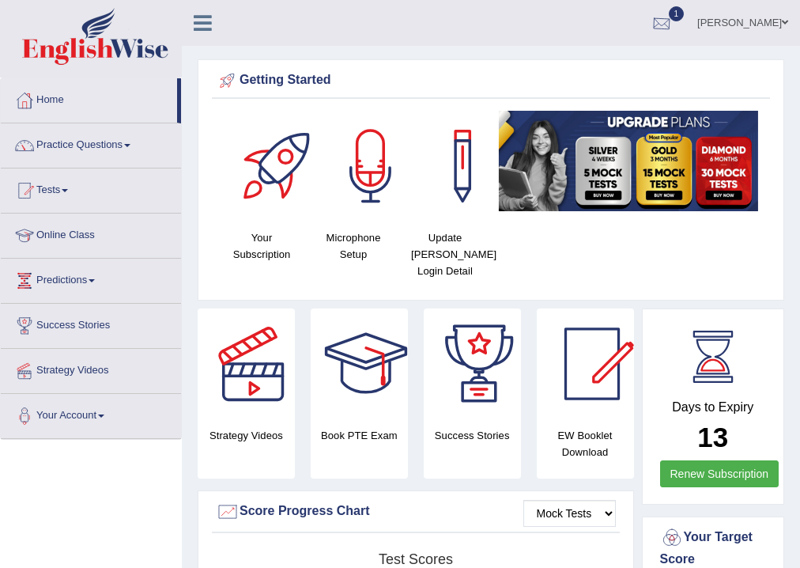
click at [650, 22] on div at bounding box center [662, 24] width 24 height 24
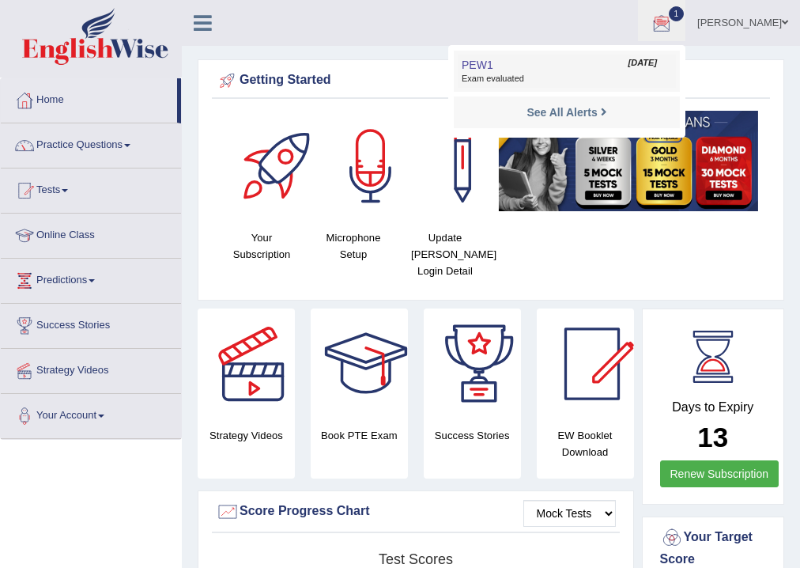
click at [464, 64] on span "PEW1" at bounding box center [478, 65] width 32 height 13
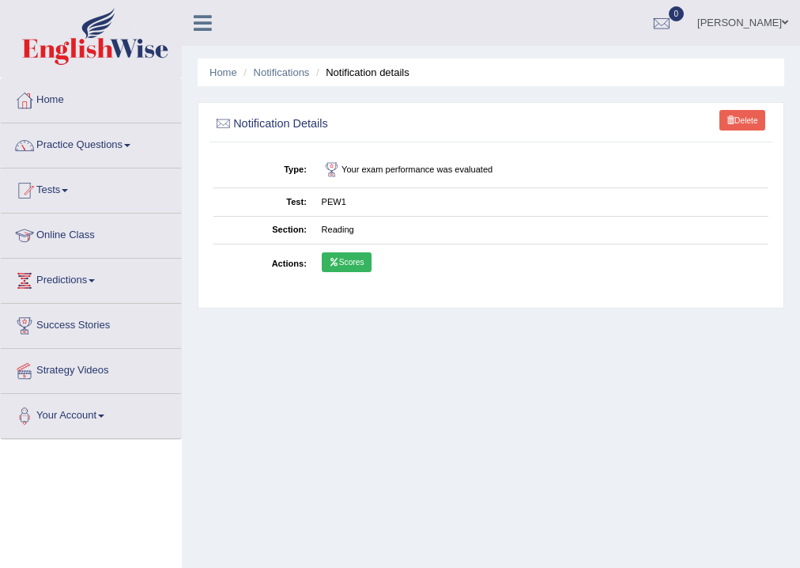
click at [357, 256] on link "Scores" at bounding box center [347, 262] width 50 height 21
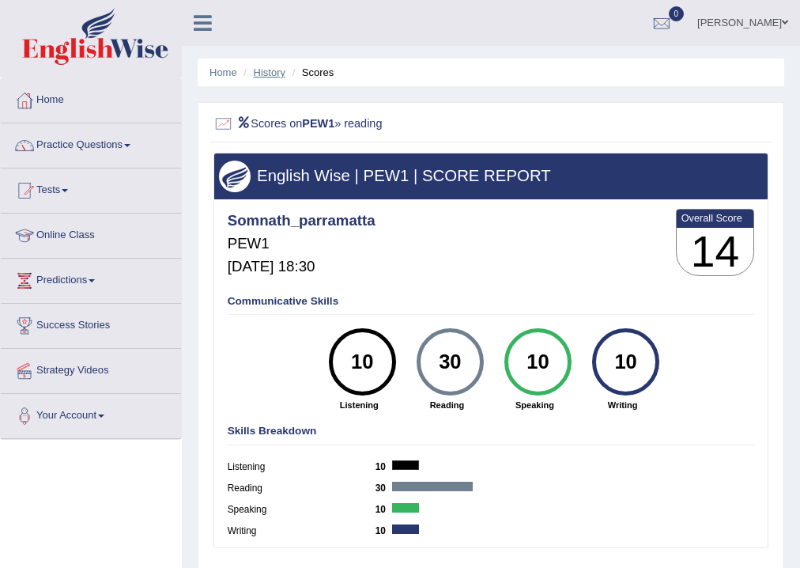
click at [278, 69] on link "History" at bounding box center [270, 72] width 32 height 12
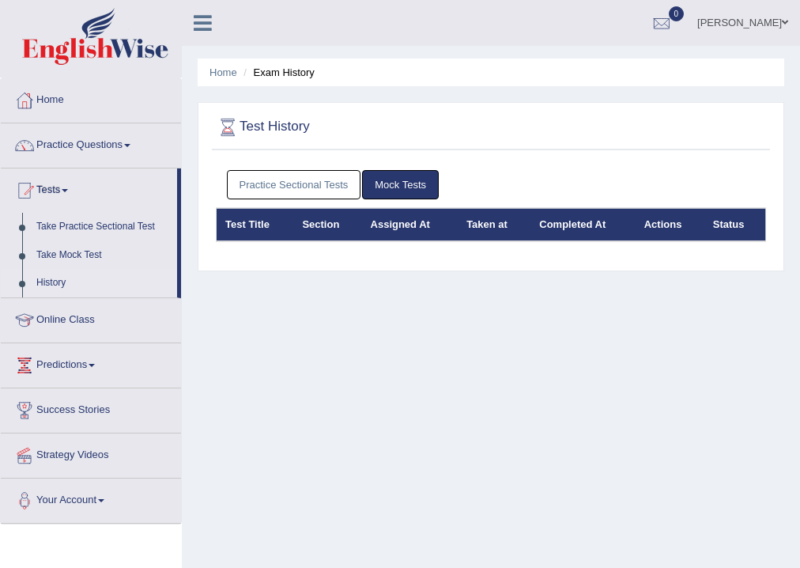
click at [290, 179] on link "Practice Sectional Tests" at bounding box center [294, 184] width 134 height 29
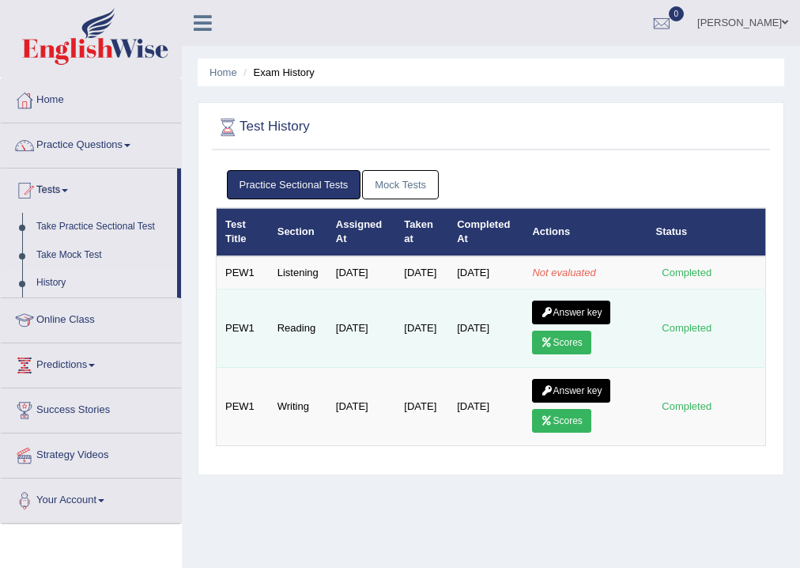
click at [569, 349] on link "Scores" at bounding box center [561, 342] width 59 height 24
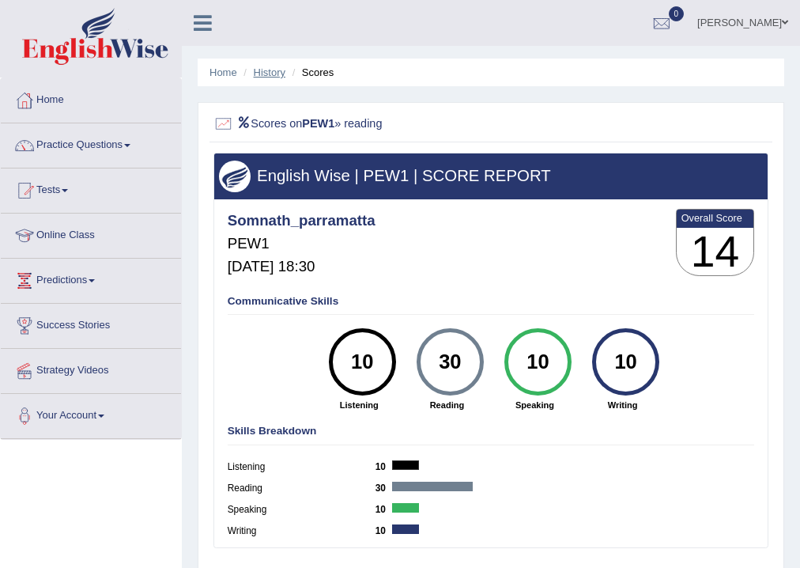
click at [273, 71] on link "History" at bounding box center [270, 72] width 32 height 12
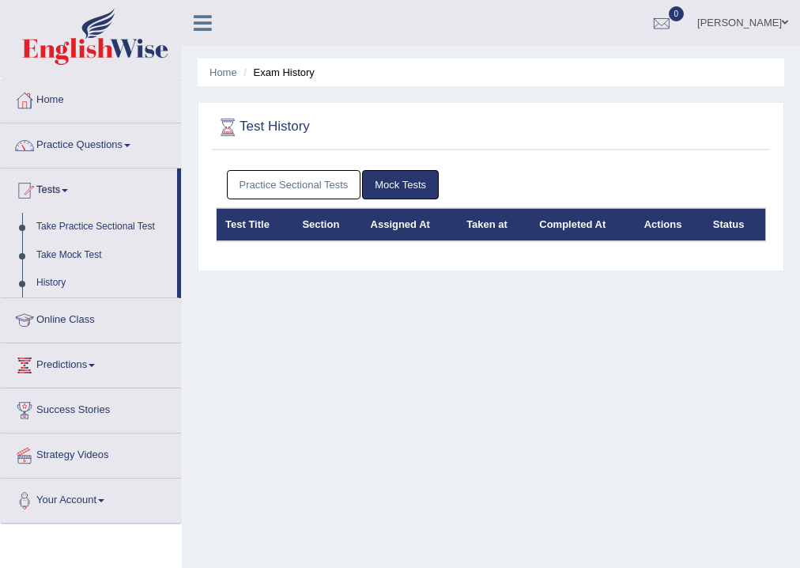
click at [300, 183] on link "Practice Sectional Tests" at bounding box center [294, 184] width 134 height 29
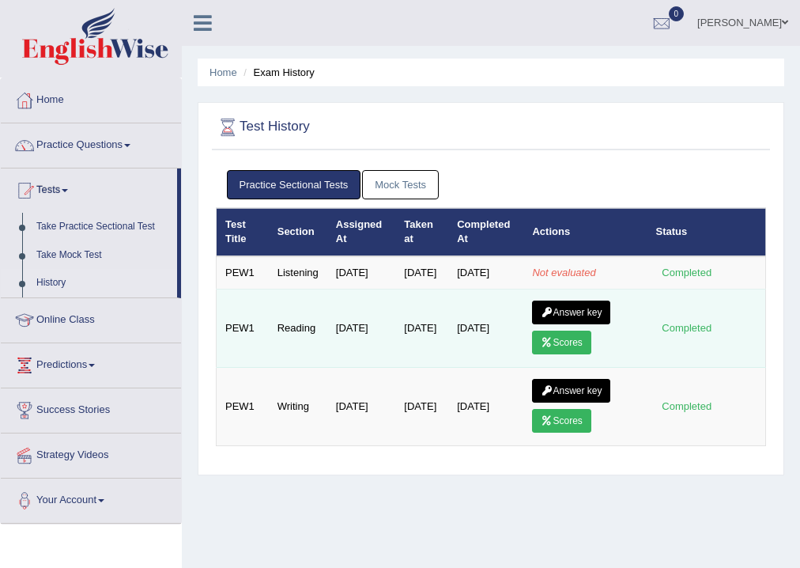
click at [603, 323] on link "Answer key" at bounding box center [571, 312] width 78 height 24
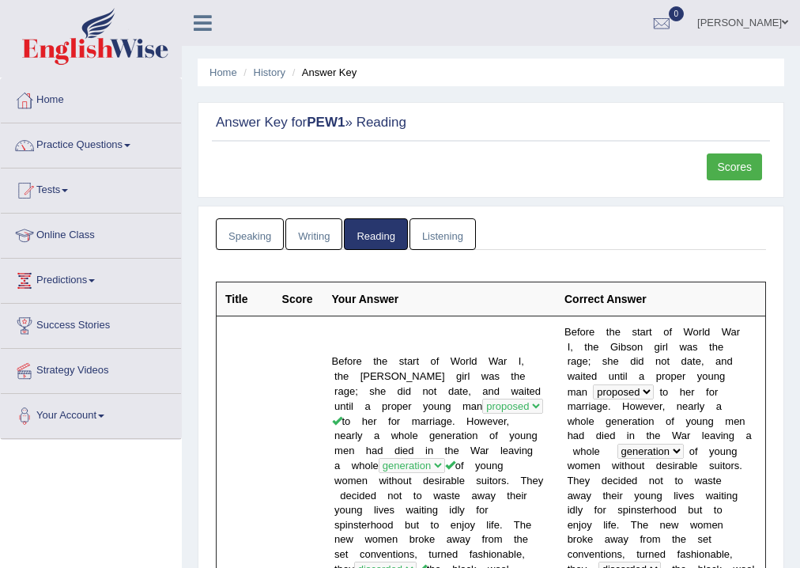
click at [736, 161] on link "Scores" at bounding box center [734, 166] width 55 height 27
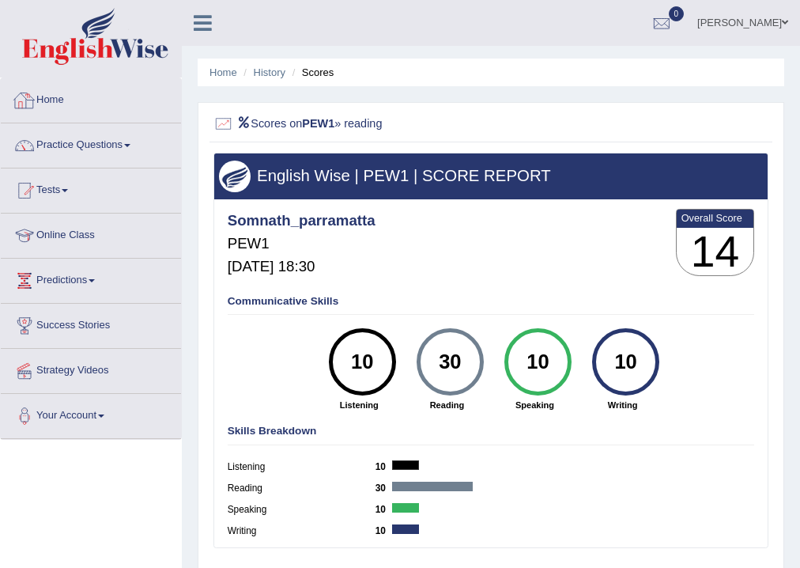
click at [49, 96] on link "Home" at bounding box center [91, 98] width 180 height 40
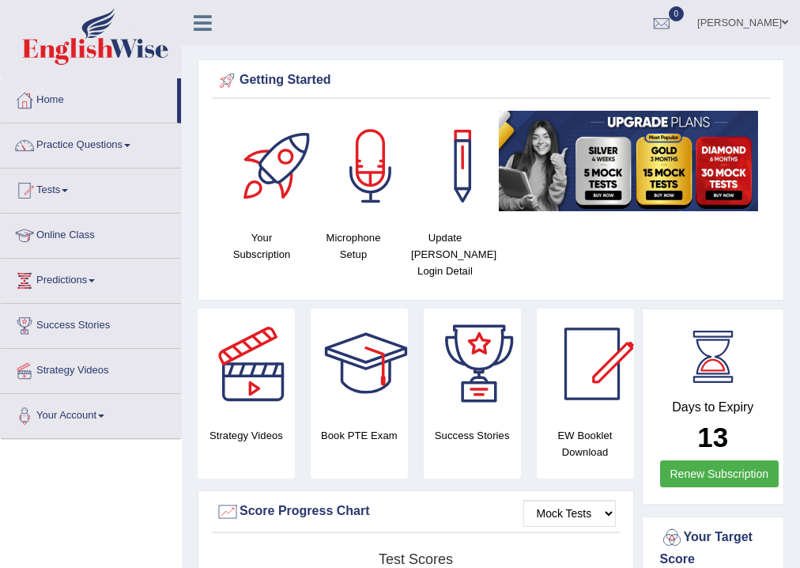
click at [72, 145] on link "Practice Questions" at bounding box center [91, 143] width 180 height 40
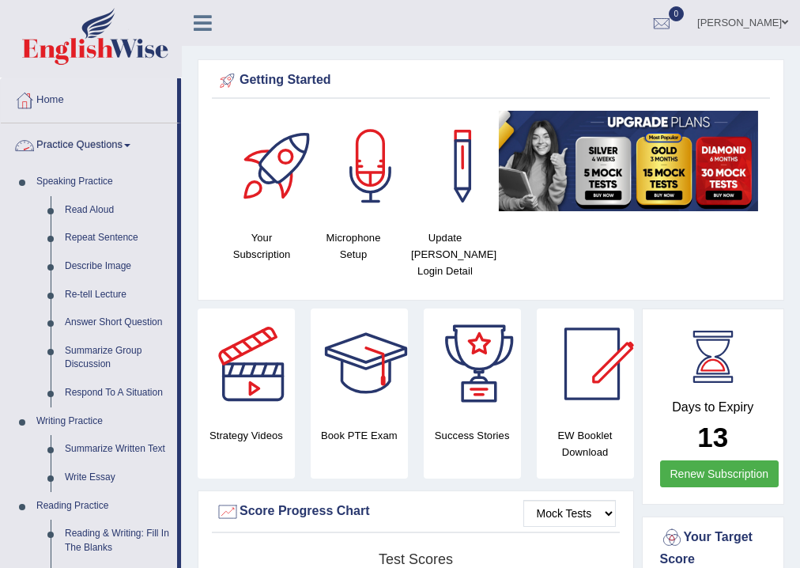
click at [130, 145] on span at bounding box center [127, 145] width 6 height 3
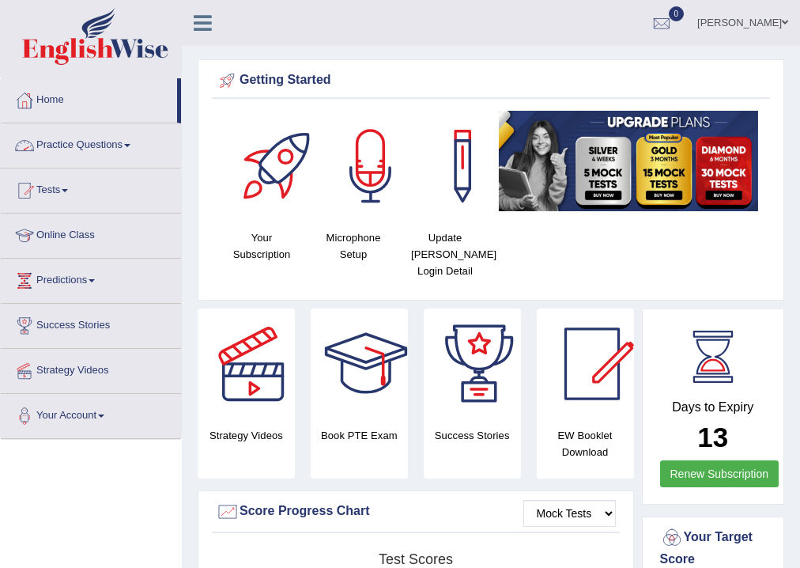
click at [92, 142] on link "Practice Questions" at bounding box center [91, 143] width 180 height 40
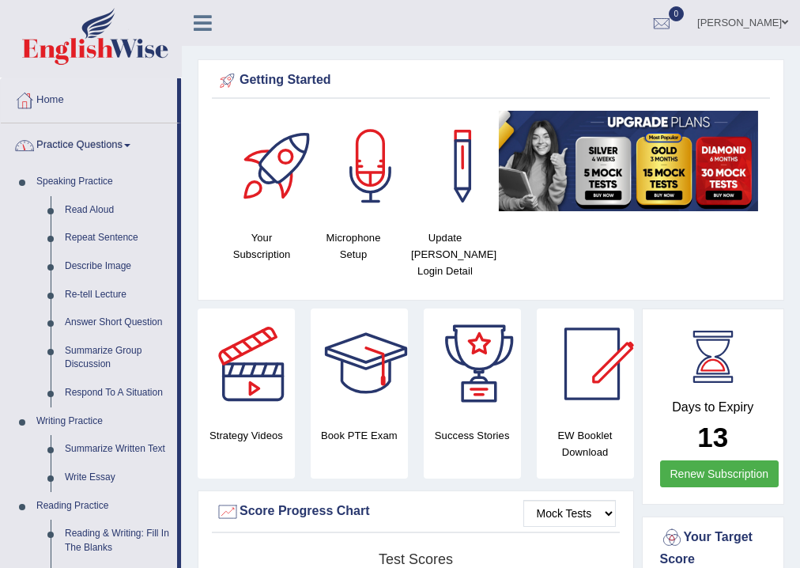
click at [92, 142] on link "Practice Questions" at bounding box center [89, 143] width 176 height 40
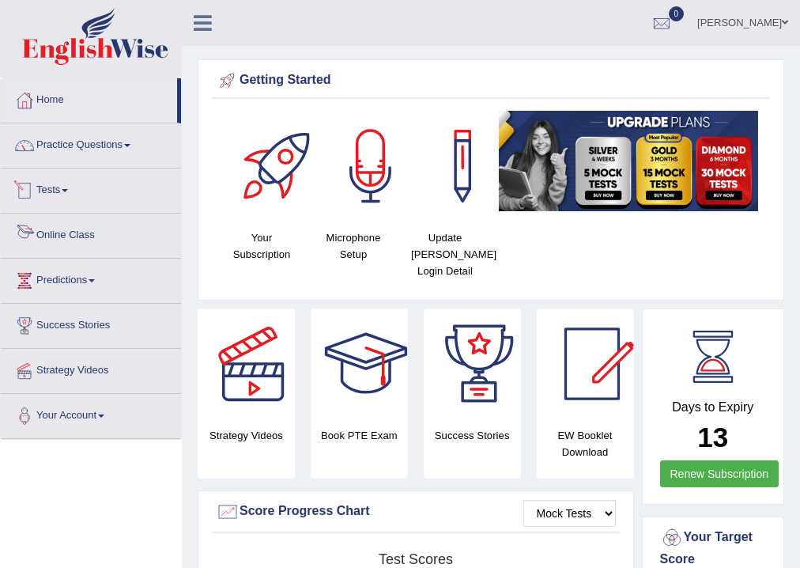
click at [68, 193] on link "Tests" at bounding box center [91, 188] width 180 height 40
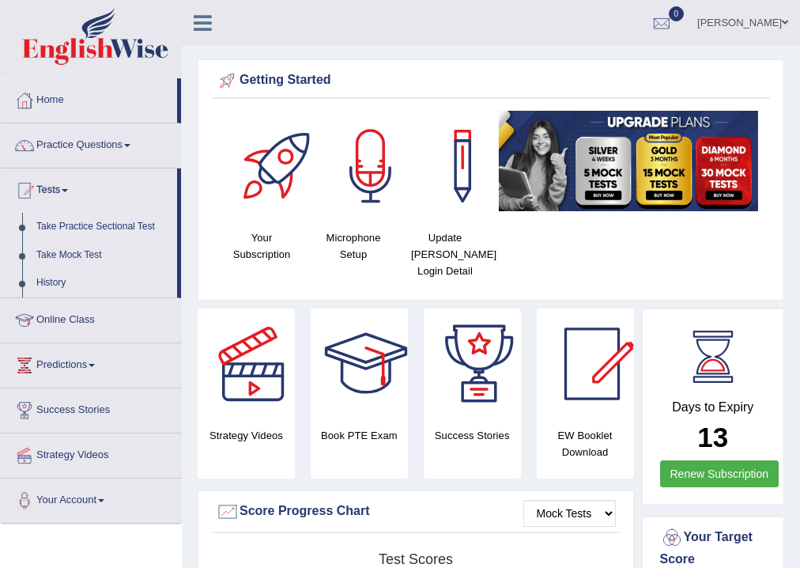
click at [82, 224] on link "Take Practice Sectional Test" at bounding box center [103, 227] width 148 height 28
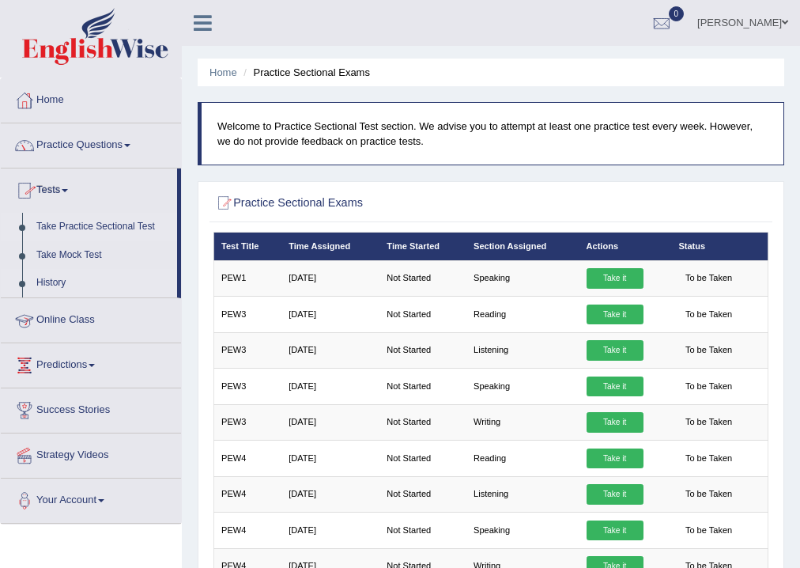
click at [51, 278] on link "History" at bounding box center [103, 283] width 148 height 28
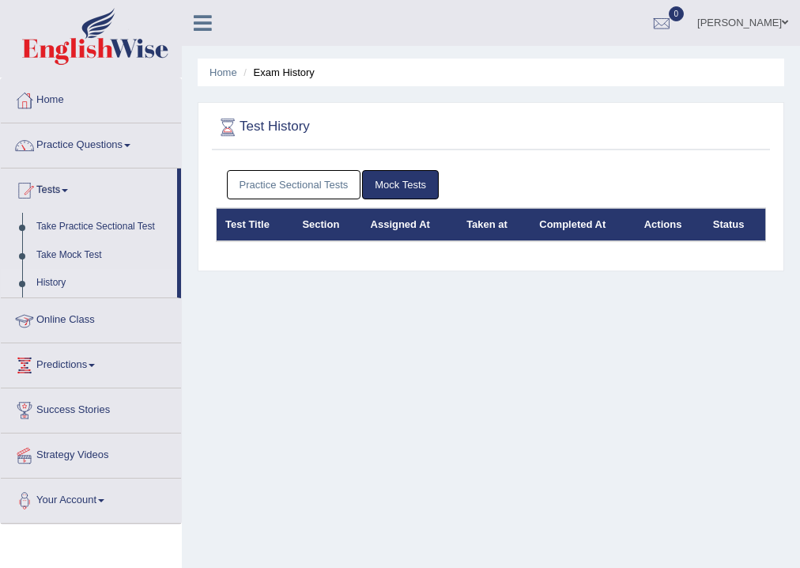
click at [304, 178] on link "Practice Sectional Tests" at bounding box center [294, 184] width 134 height 29
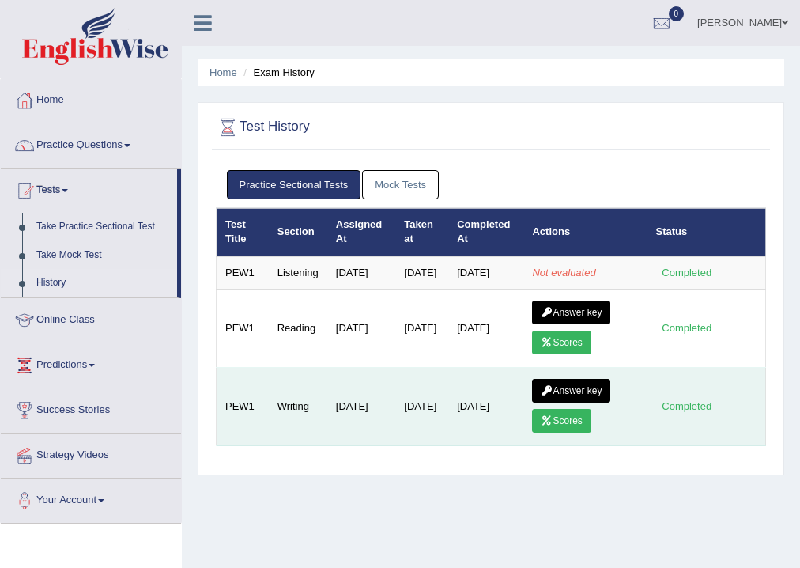
click at [580, 432] on link "Scores" at bounding box center [561, 421] width 59 height 24
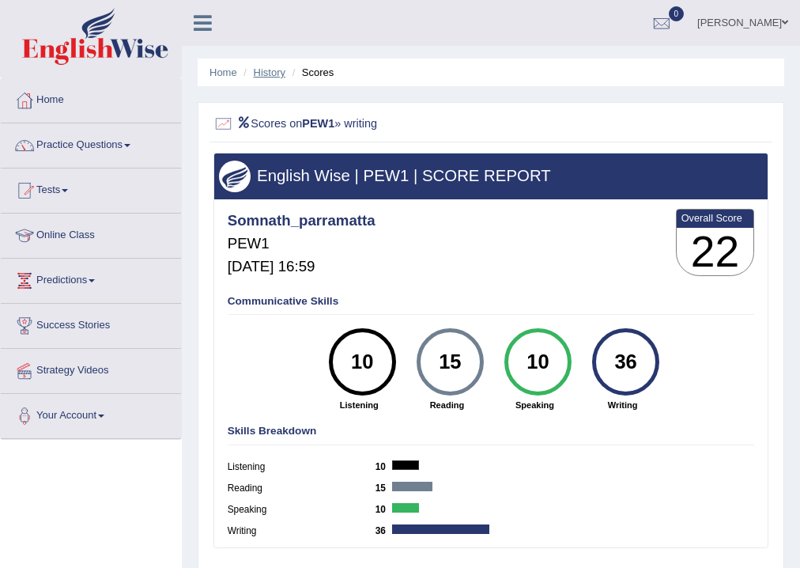
click at [266, 71] on link "History" at bounding box center [270, 72] width 32 height 12
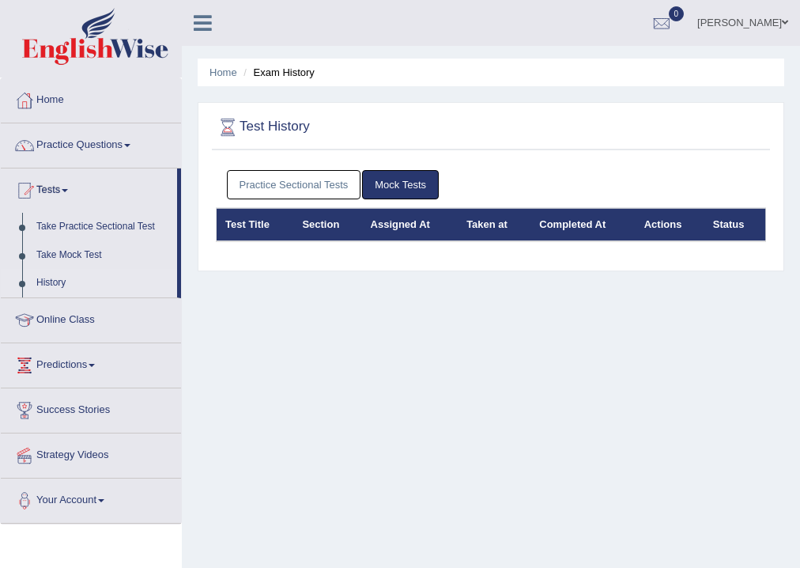
click at [288, 186] on link "Practice Sectional Tests" at bounding box center [294, 184] width 134 height 29
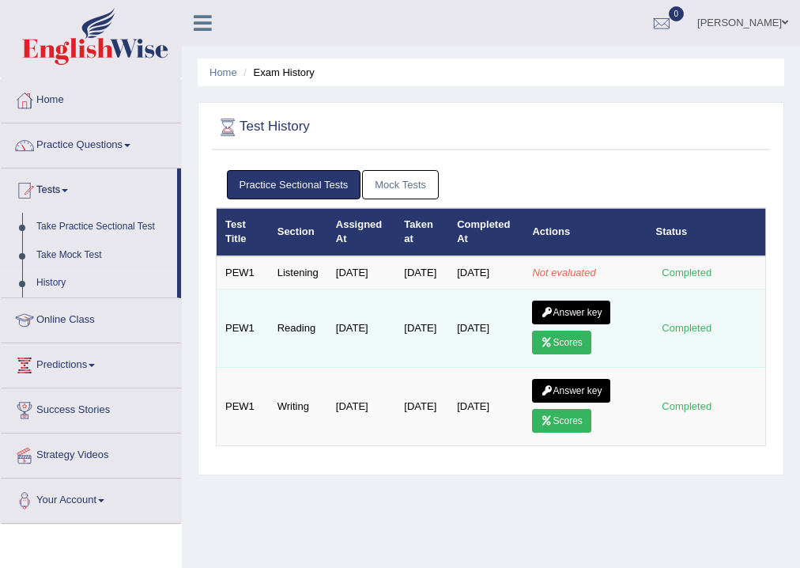
click at [553, 347] on icon at bounding box center [547, 342] width 12 height 9
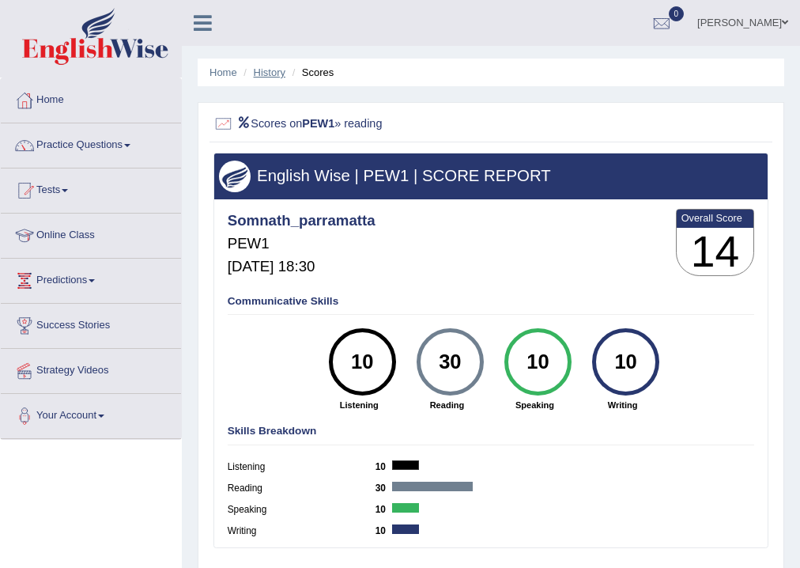
click at [261, 70] on link "History" at bounding box center [270, 72] width 32 height 12
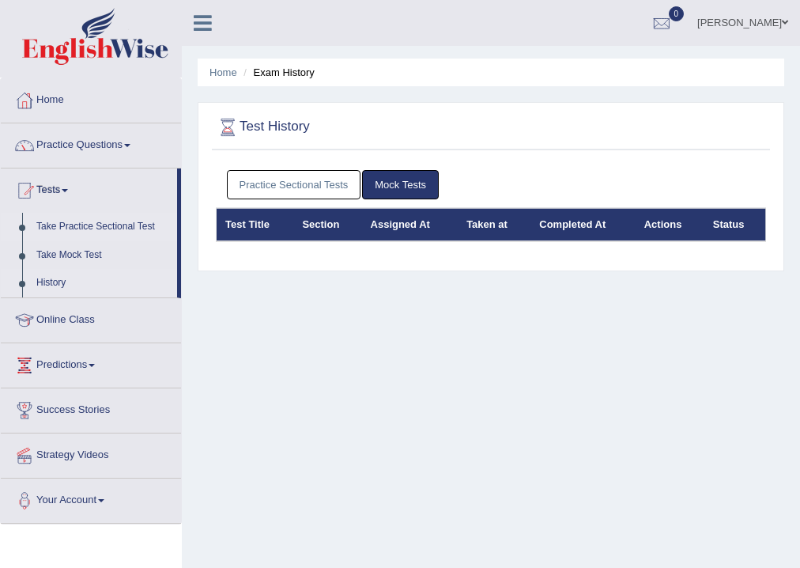
click at [85, 223] on link "Take Practice Sectional Test" at bounding box center [103, 227] width 148 height 28
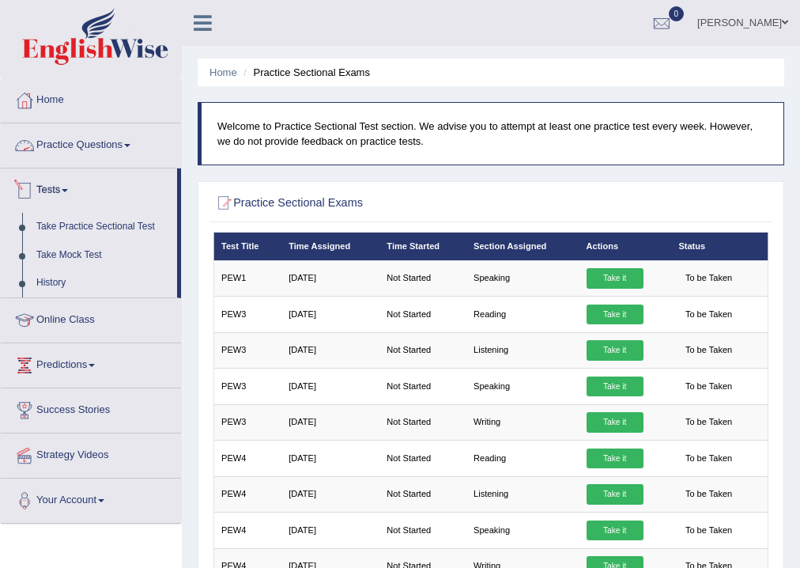
click at [55, 284] on link "History" at bounding box center [103, 283] width 148 height 28
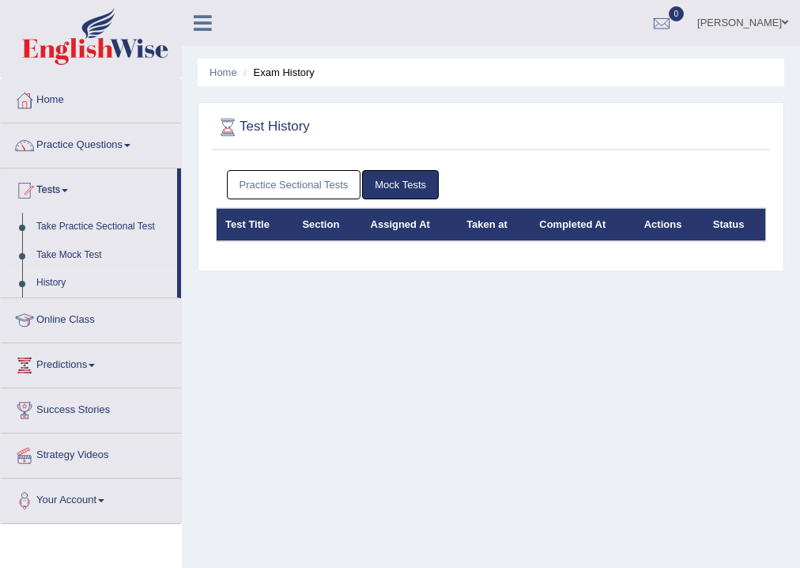
click at [270, 174] on link "Practice Sectional Tests" at bounding box center [294, 184] width 134 height 29
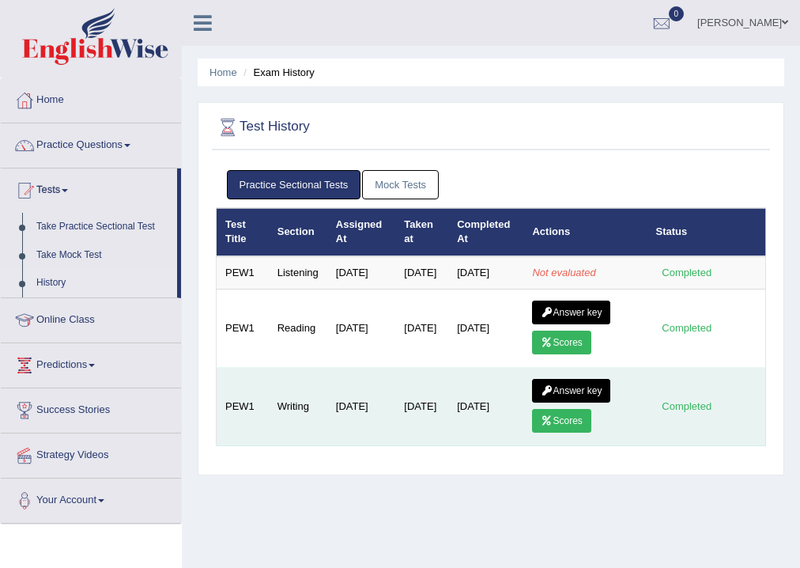
click at [570, 432] on link "Scores" at bounding box center [561, 421] width 59 height 24
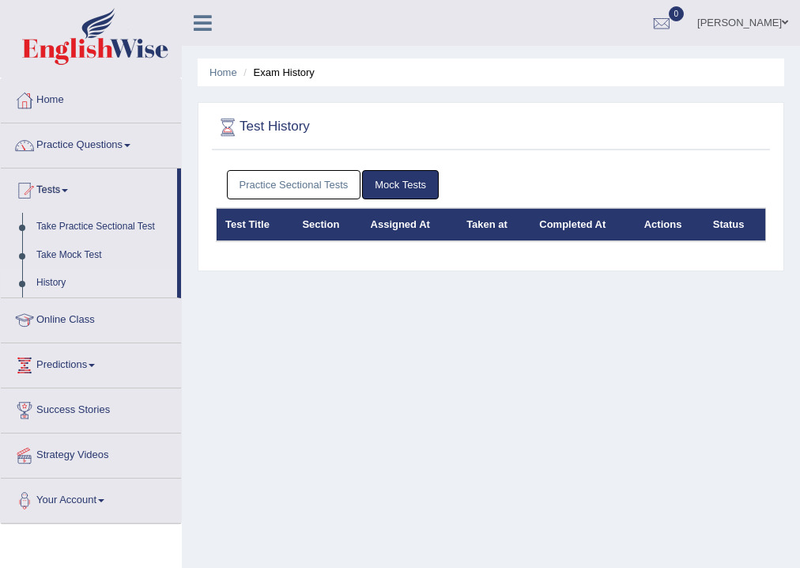
click at [283, 183] on link "Practice Sectional Tests" at bounding box center [294, 184] width 134 height 29
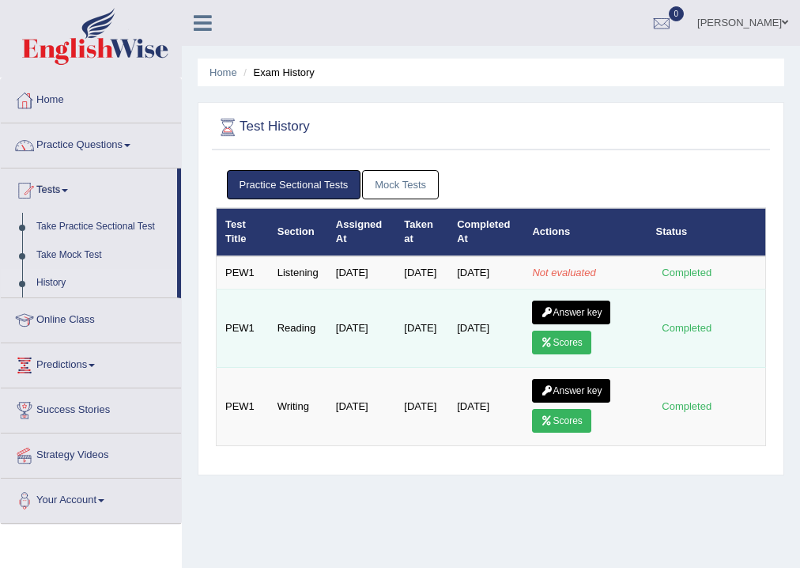
click at [579, 353] on link "Scores" at bounding box center [561, 342] width 59 height 24
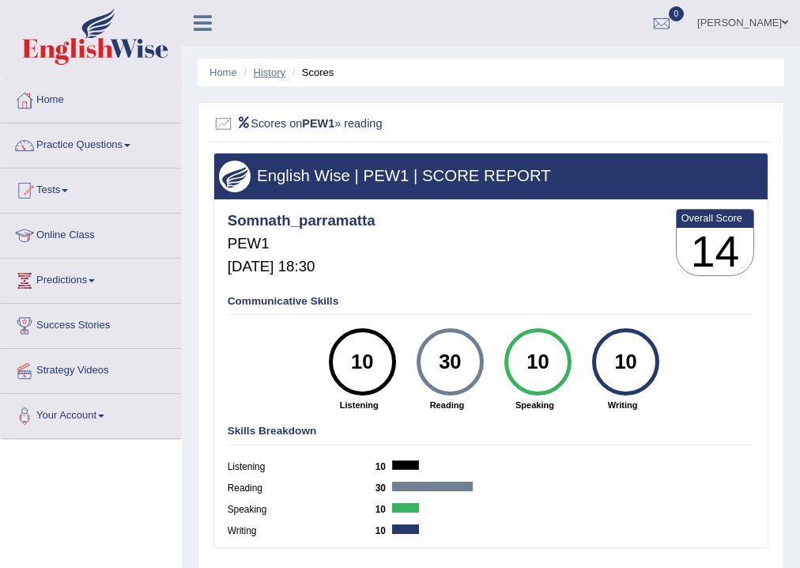
click at [272, 69] on link "History" at bounding box center [270, 72] width 32 height 12
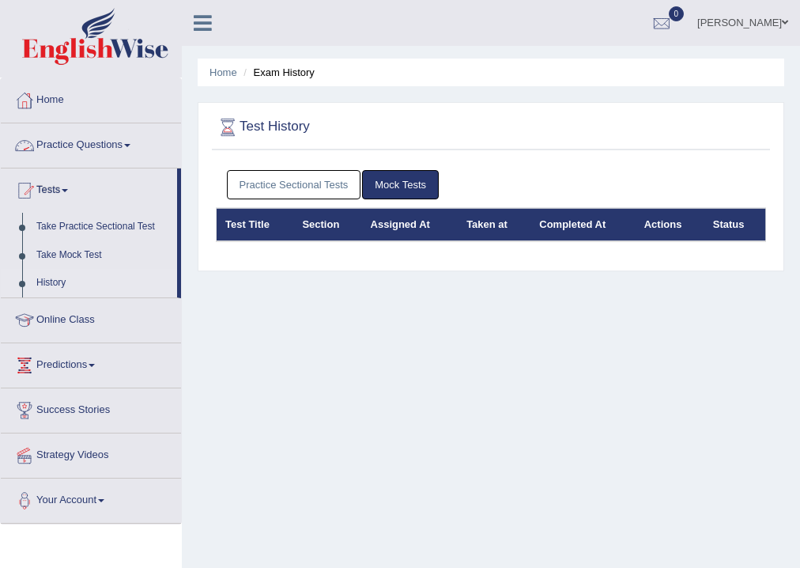
click at [267, 179] on link "Practice Sectional Tests" at bounding box center [294, 184] width 134 height 29
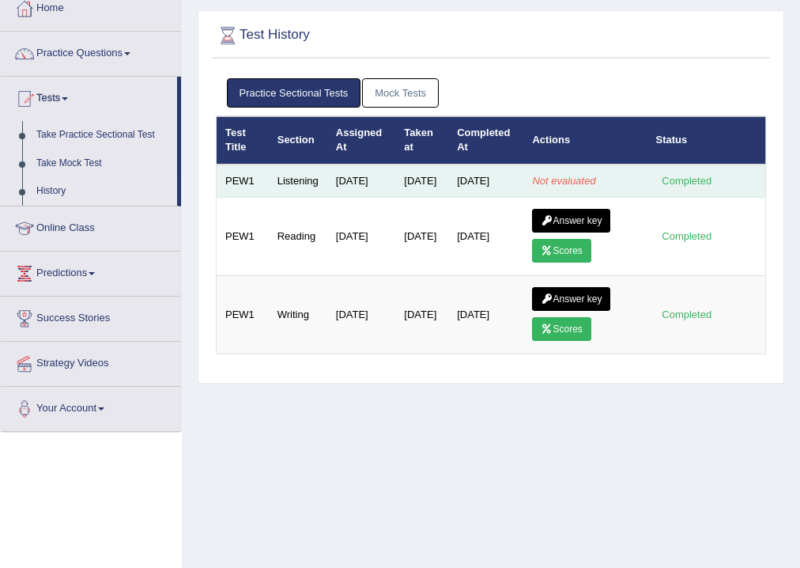
scroll to position [63, 0]
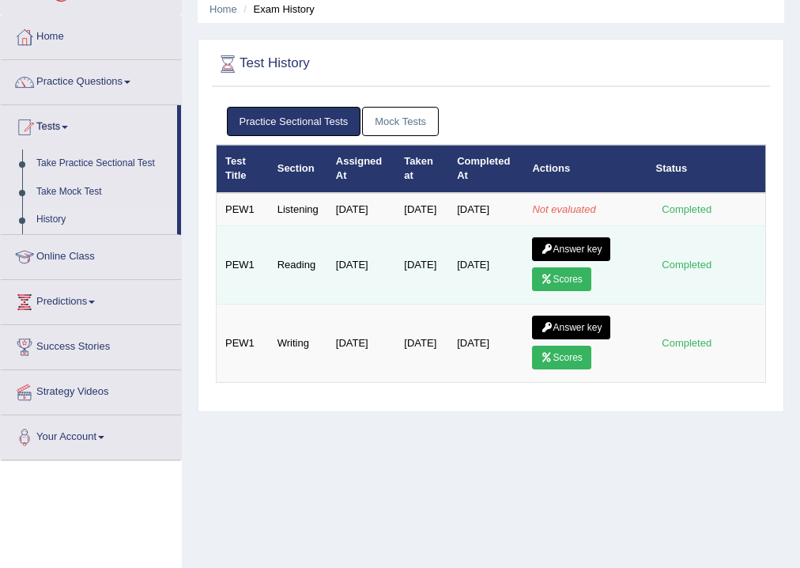
drag, startPoint x: 579, startPoint y: 256, endPoint x: 584, endPoint y: 204, distance: 52.5
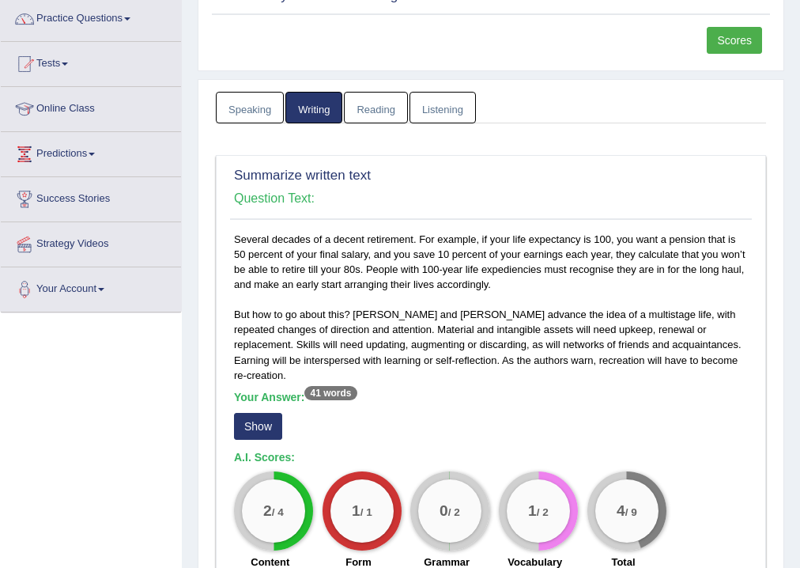
scroll to position [253, 0]
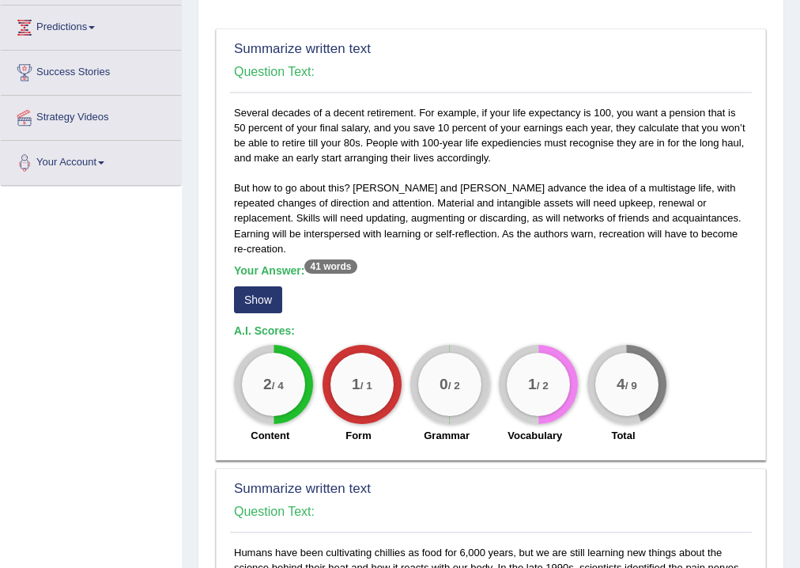
click at [240, 286] on button "Show" at bounding box center [258, 299] width 48 height 27
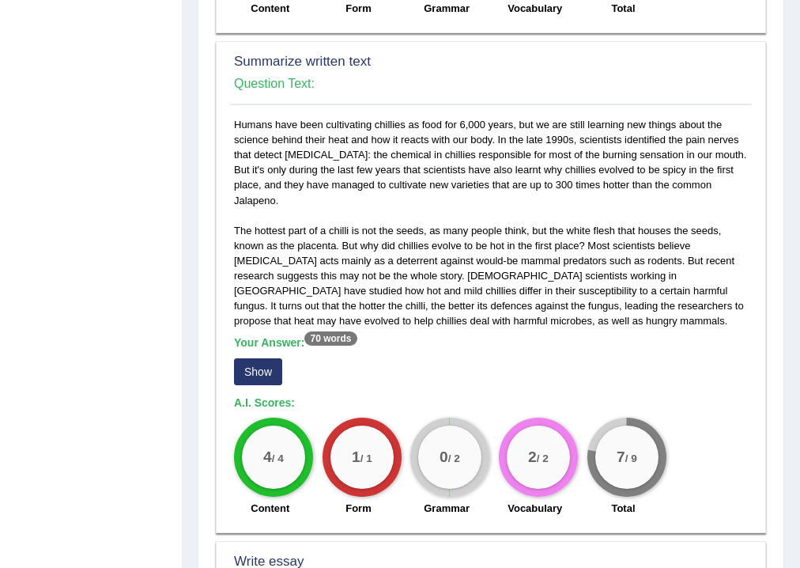
scroll to position [696, 0]
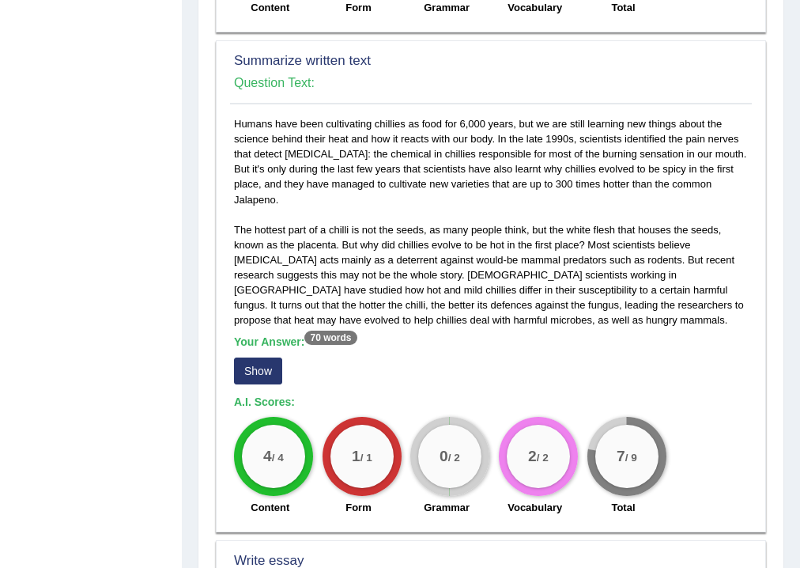
click at [269, 357] on button "Show" at bounding box center [258, 370] width 48 height 27
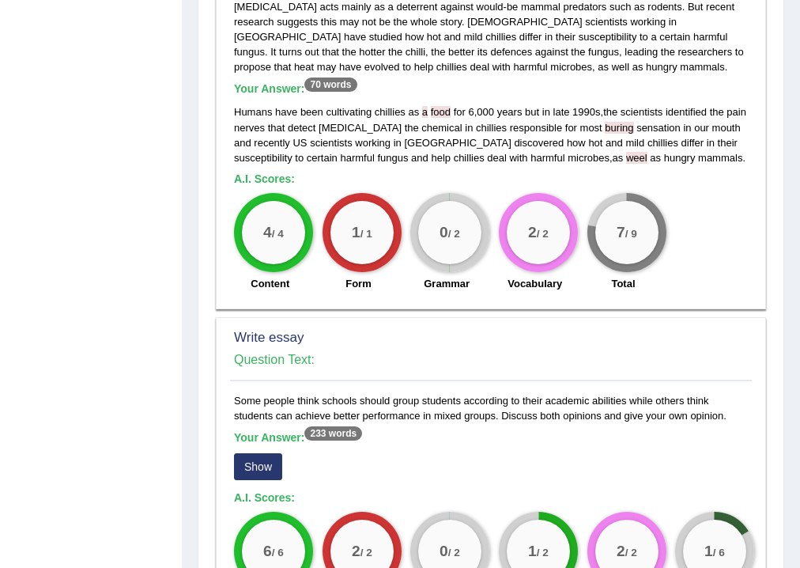
scroll to position [1151, 0]
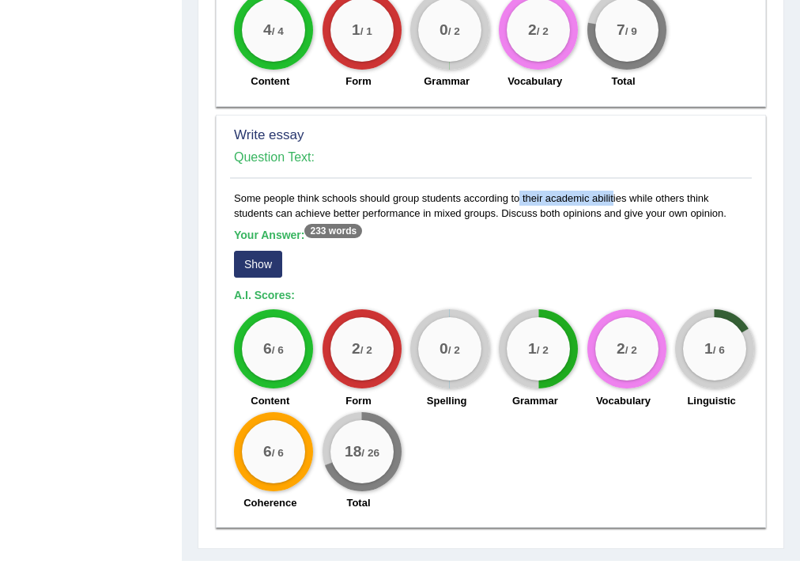
drag, startPoint x: 477, startPoint y: 168, endPoint x: 581, endPoint y: 172, distance: 104.4
click at [581, 191] on div "Some people think schools should group students according to their academic abi…" at bounding box center [491, 355] width 522 height 328
click at [530, 228] on div "Your Answer: 233 words Show" at bounding box center [491, 254] width 514 height 53
click at [268, 251] on button "Show" at bounding box center [258, 264] width 48 height 27
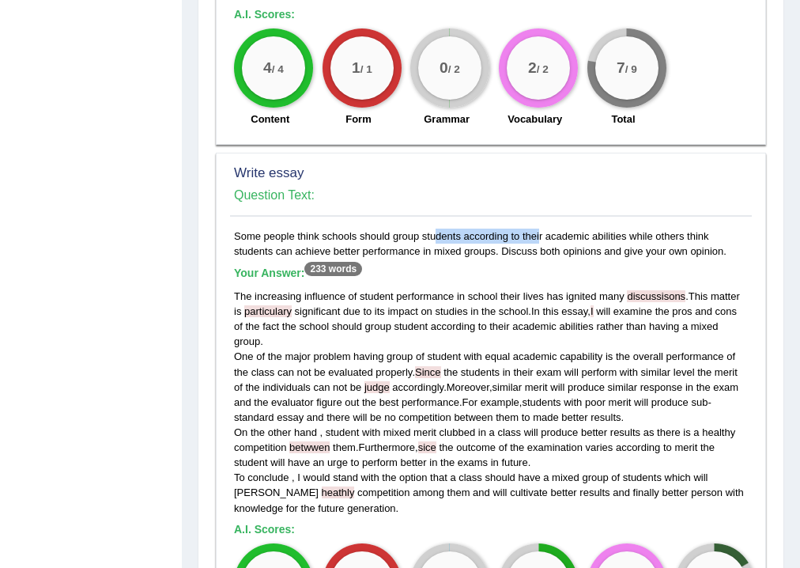
drag, startPoint x: 414, startPoint y: 204, endPoint x: 500, endPoint y: 200, distance: 85.5
click at [500, 228] on div "Some people think schools should group students according to their academic abi…" at bounding box center [491, 490] width 522 height 524
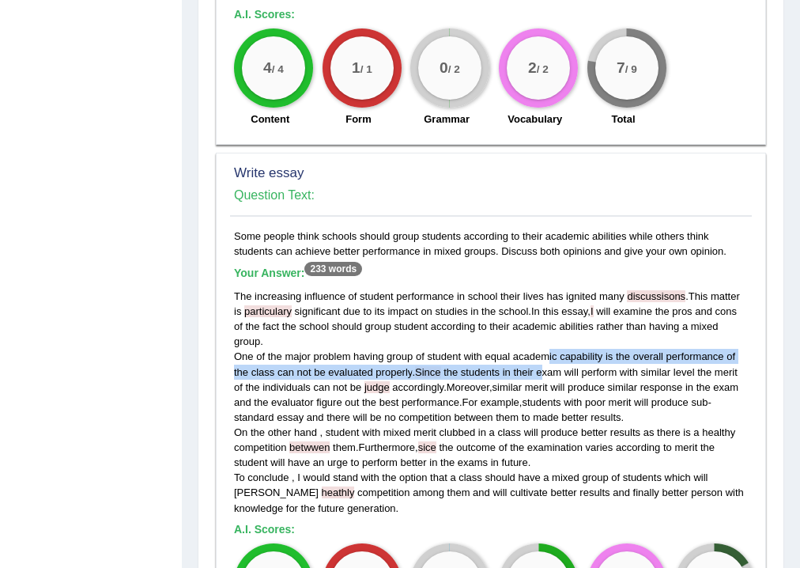
click at [545, 333] on div "The increasing influence of student performance in school their lives has ignit…" at bounding box center [491, 402] width 514 height 227
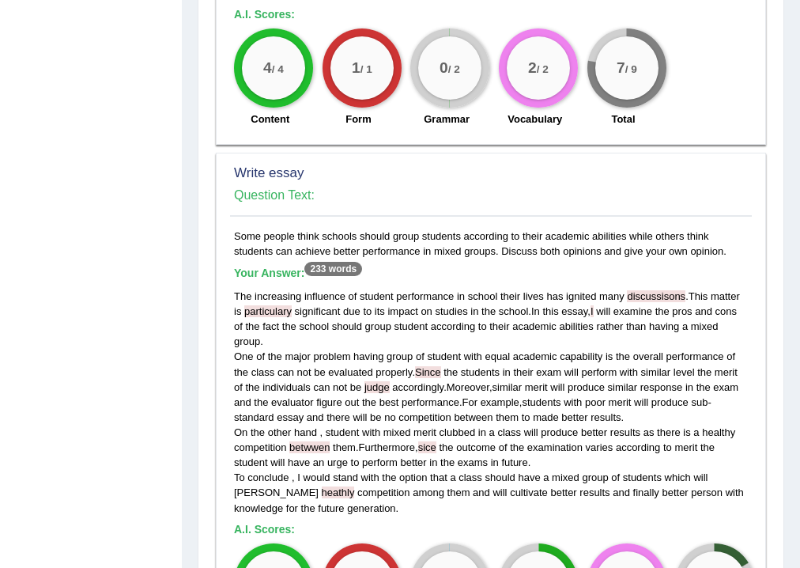
click at [641, 289] on div "The increasing influence of student performance in school their lives has ignit…" at bounding box center [491, 402] width 514 height 227
click at [666, 290] on span "discussisons" at bounding box center [656, 296] width 59 height 12
click at [731, 305] on span "cons" at bounding box center [725, 311] width 21 height 12
click at [453, 305] on span "studies" at bounding box center [451, 311] width 32 height 12
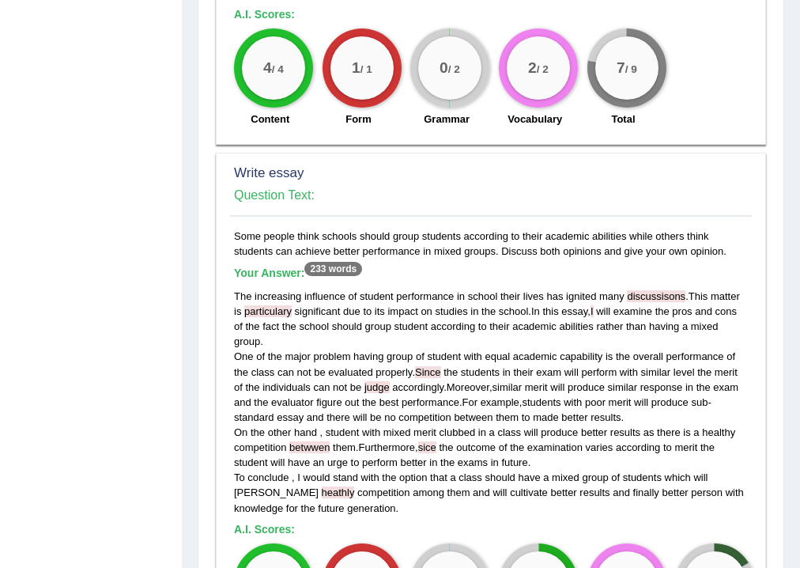
click at [635, 289] on div "The increasing influence of student performance in school their lives has ignit…" at bounding box center [491, 402] width 514 height 227
click at [534, 426] on div "The increasing influence of student performance in school their lives has ignit…" at bounding box center [491, 402] width 514 height 227
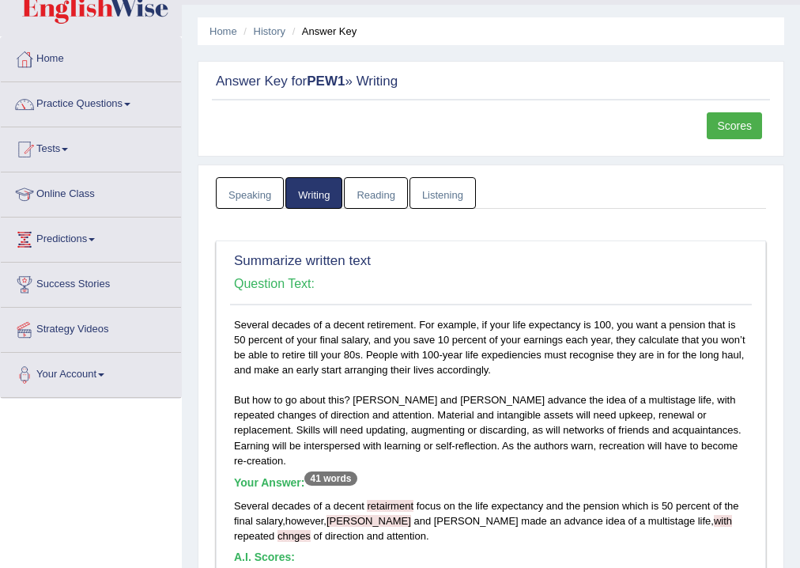
scroll to position [0, 0]
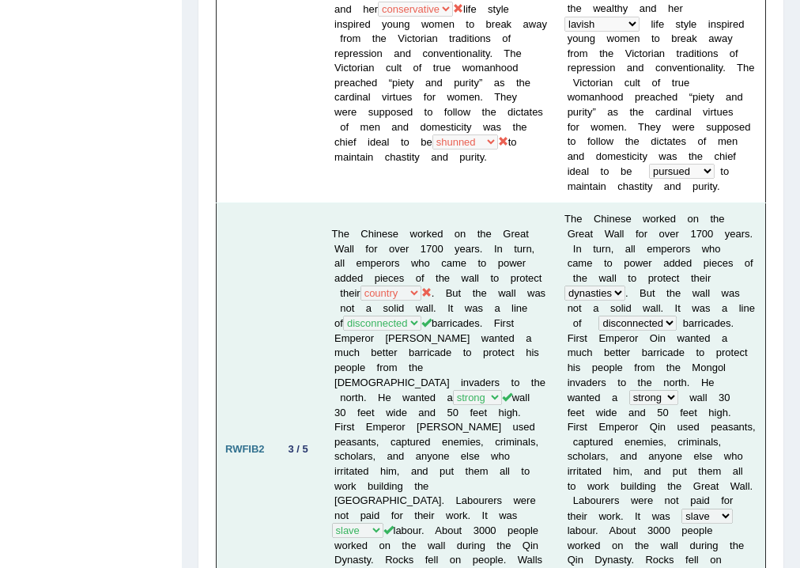
scroll to position [759, 0]
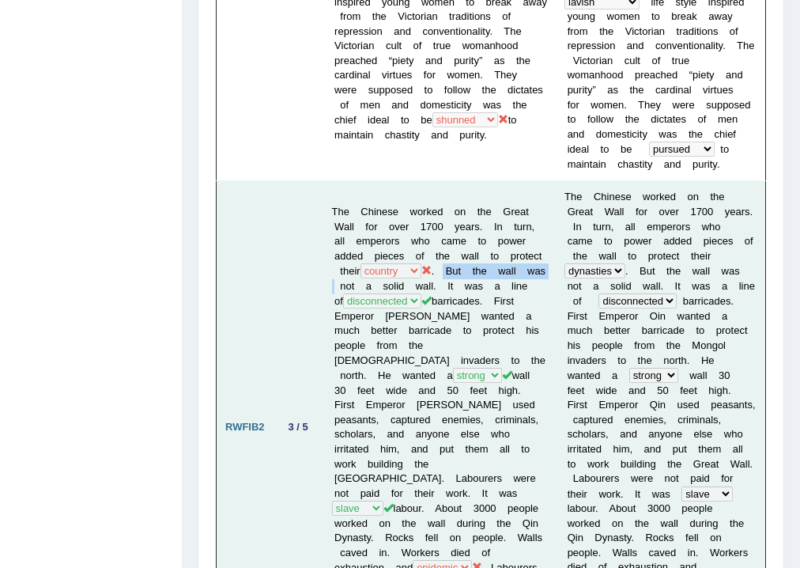
drag, startPoint x: 392, startPoint y: 213, endPoint x: 489, endPoint y: 211, distance: 97.3
click at [489, 211] on td "The Chinese worked on the Great Wall for over 1700 years. In turn, all emperors…" at bounding box center [439, 427] width 233 height 492
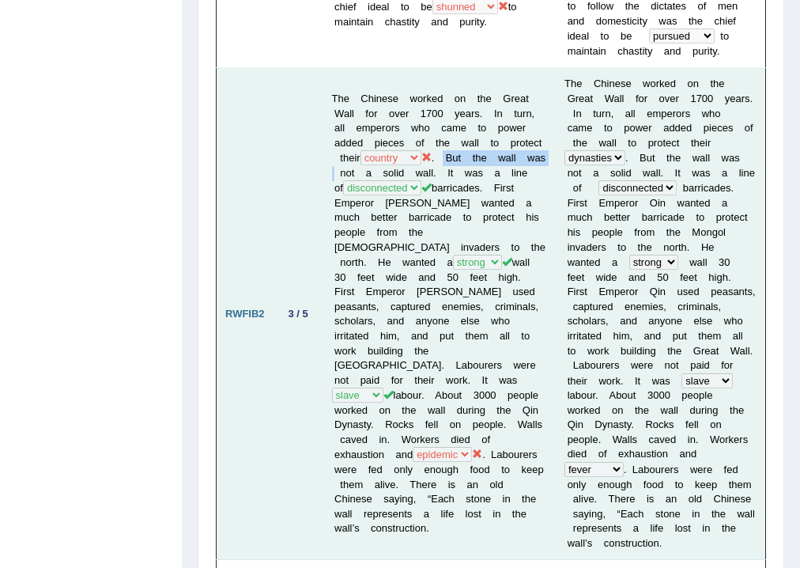
scroll to position [885, 0]
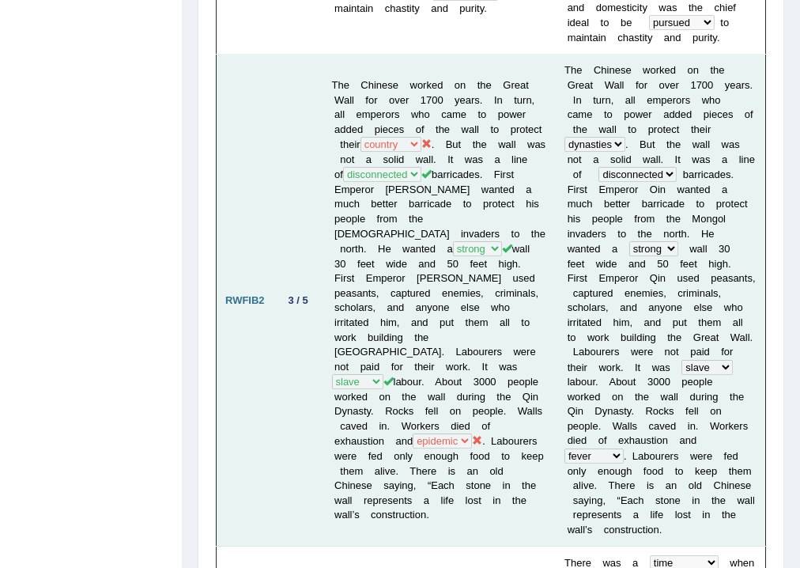
click at [367, 364] on td "The Chinese worked on the Great Wall for over 1700 years. In turn, all emperors…" at bounding box center [439, 301] width 233 height 492
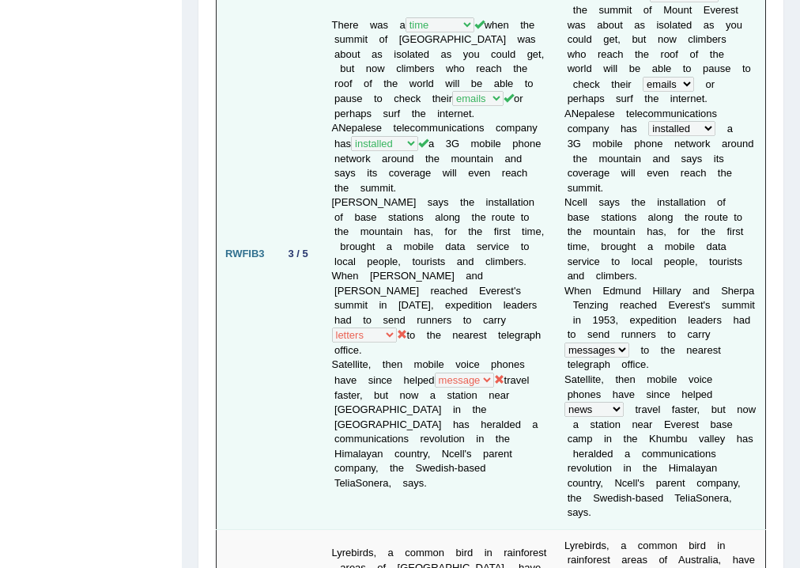
scroll to position [1455, 0]
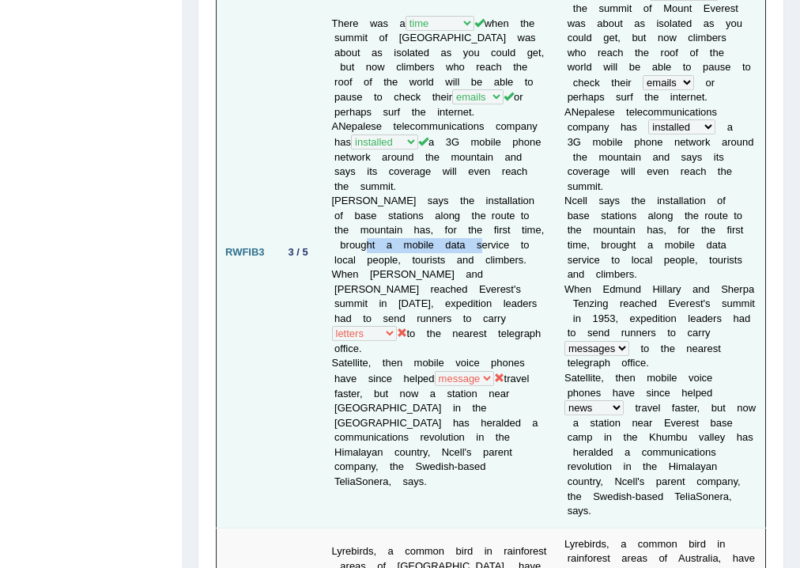
drag, startPoint x: 388, startPoint y: 157, endPoint x: 508, endPoint y: 149, distance: 119.7
click at [508, 149] on td "There was a year occasion opportunity time when the summit of Mount Everest was…" at bounding box center [439, 252] width 233 height 550
click at [486, 298] on td "There was a year occasion opportunity time when the summit of Mount Everest was…" at bounding box center [439, 252] width 233 height 550
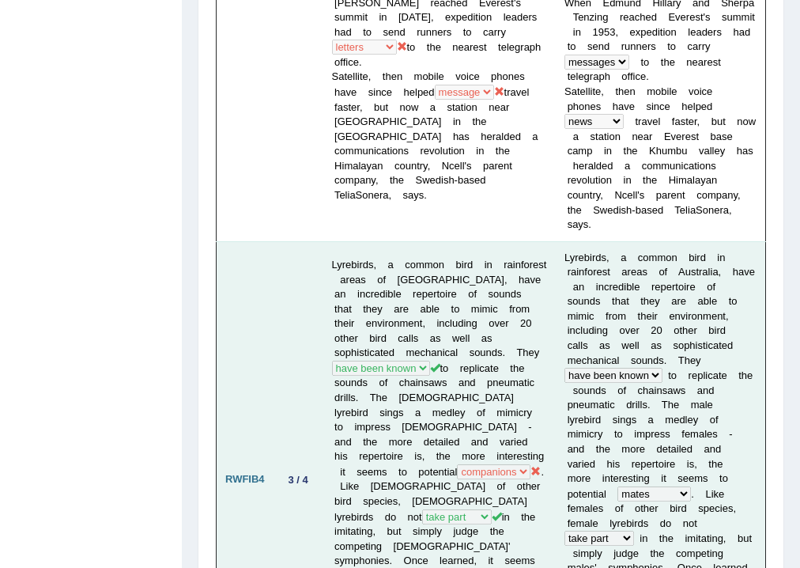
scroll to position [1644, 0]
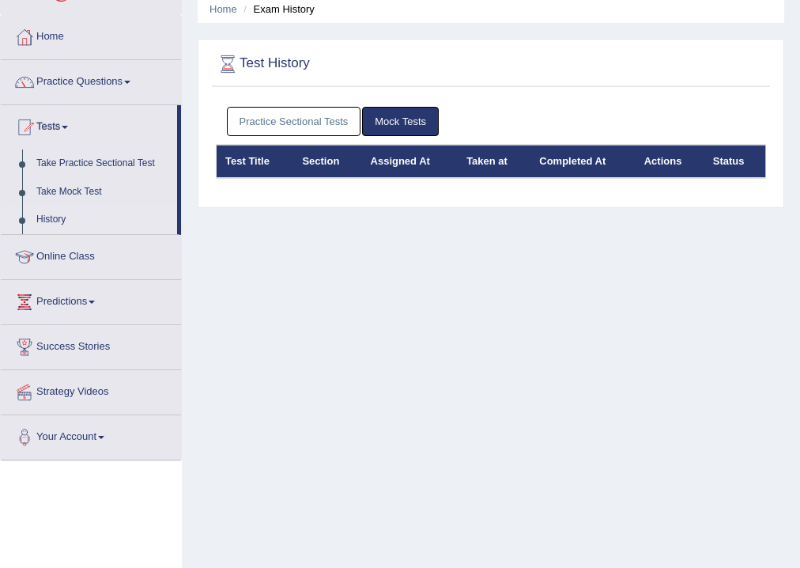
click at [331, 126] on link "Practice Sectional Tests" at bounding box center [294, 121] width 134 height 29
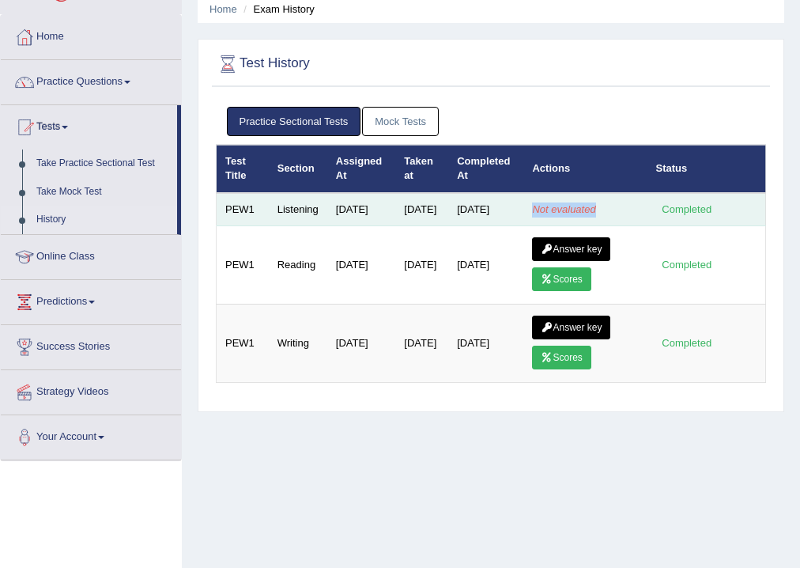
drag, startPoint x: 527, startPoint y: 217, endPoint x: 612, endPoint y: 211, distance: 85.6
click at [612, 211] on td "Not evaluated" at bounding box center [584, 209] width 123 height 33
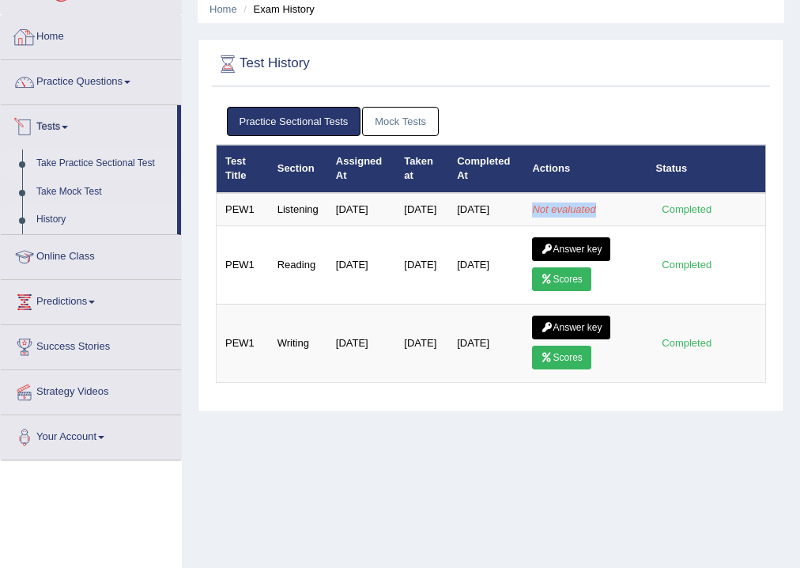
click at [101, 160] on link "Take Practice Sectional Test" at bounding box center [103, 163] width 148 height 28
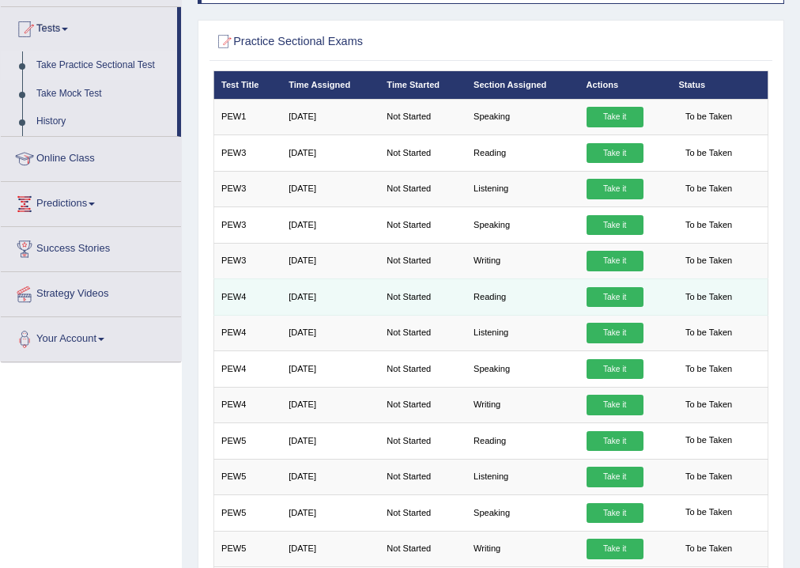
scroll to position [152, 0]
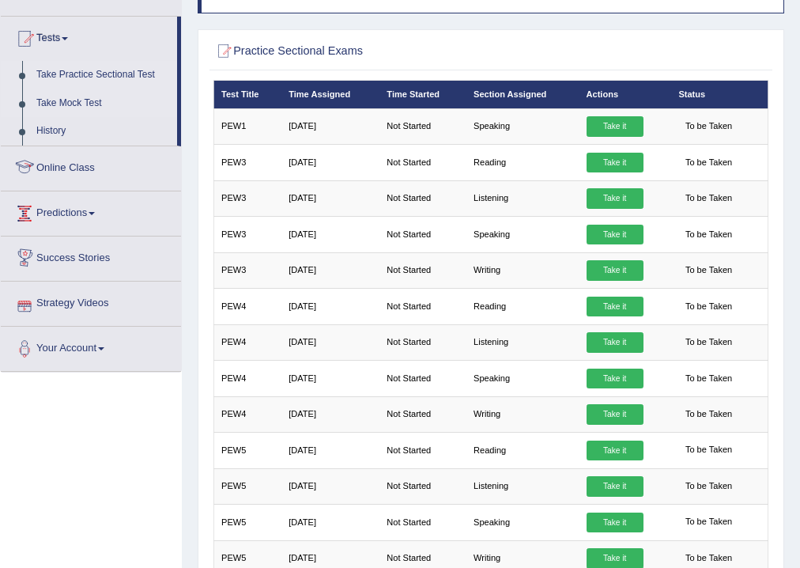
click at [67, 95] on link "Take Mock Test" at bounding box center [103, 103] width 148 height 28
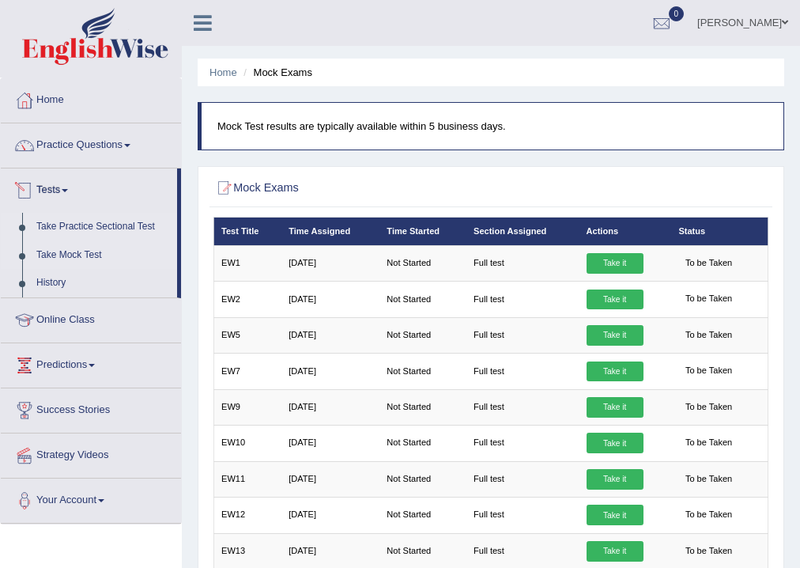
click at [83, 222] on link "Take Practice Sectional Test" at bounding box center [103, 227] width 148 height 28
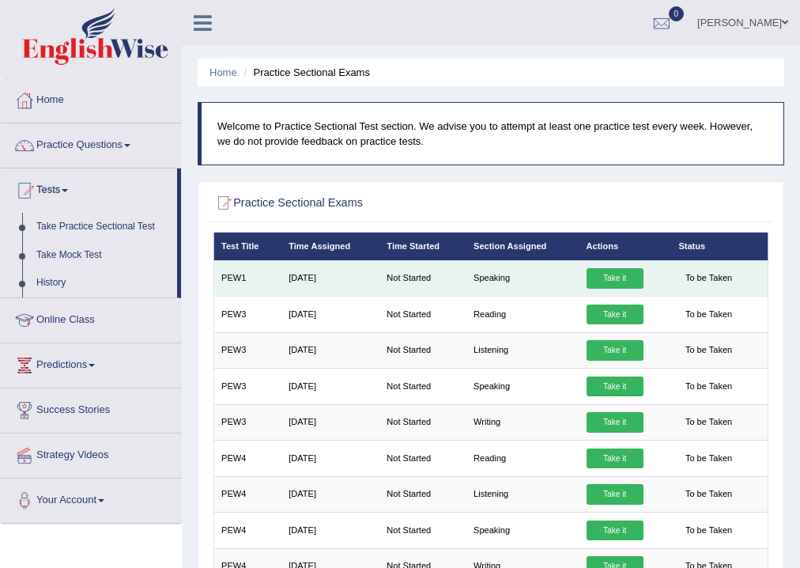
click at [620, 278] on link "Take it" at bounding box center [615, 278] width 57 height 21
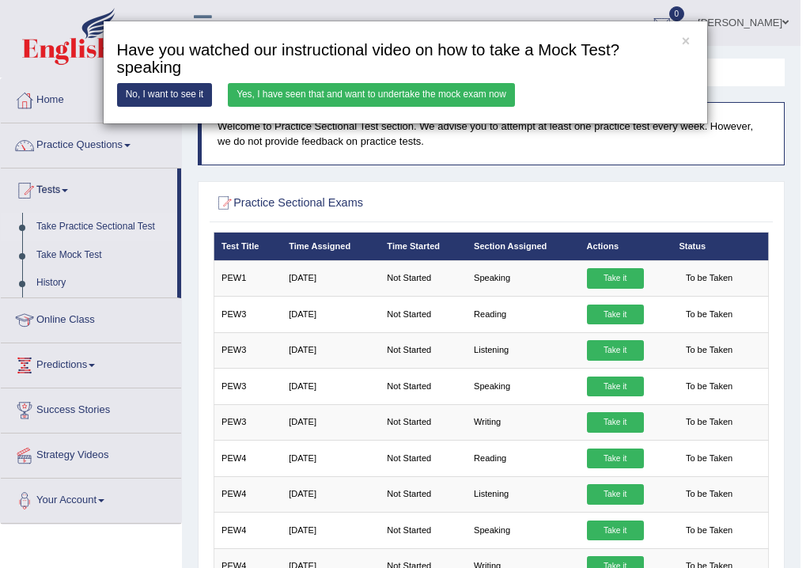
click at [297, 92] on link "Yes, I have seen that and want to undertake the mock exam now" at bounding box center [371, 94] width 287 height 23
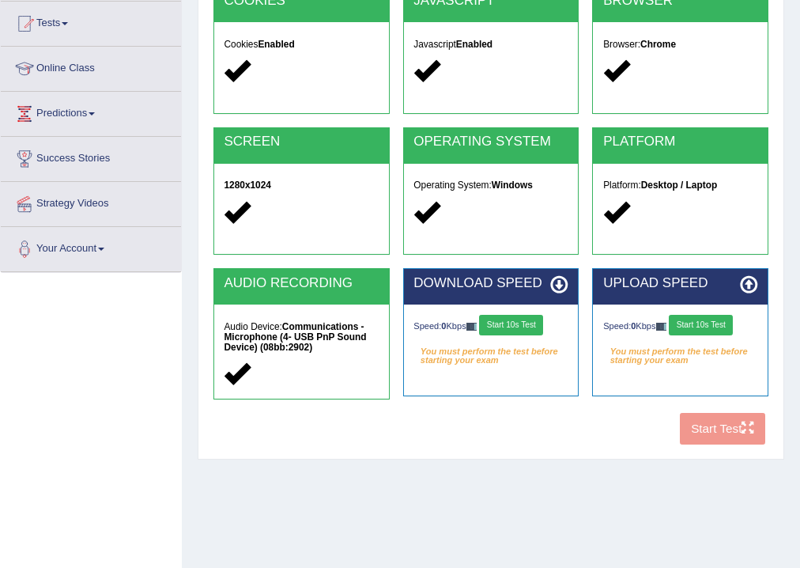
scroll to position [190, 0]
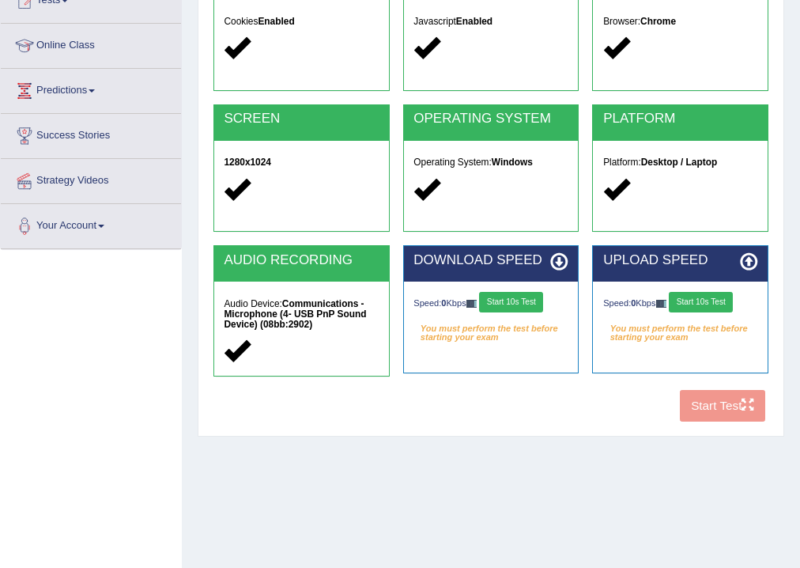
click at [516, 302] on button "Start 10s Test" at bounding box center [511, 302] width 64 height 21
click at [730, 301] on button "Start 10s Test" at bounding box center [701, 302] width 64 height 21
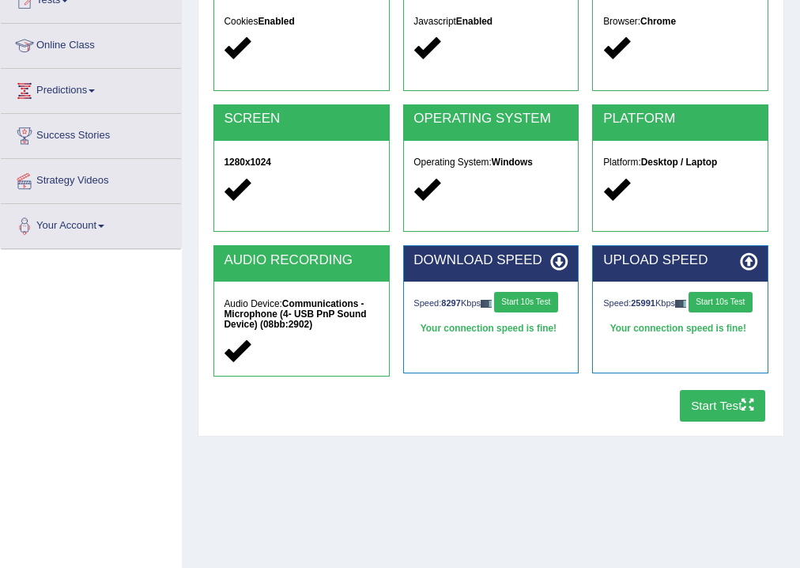
click at [708, 403] on button "Start Test" at bounding box center [723, 405] width 86 height 31
